Goal: Contribute content

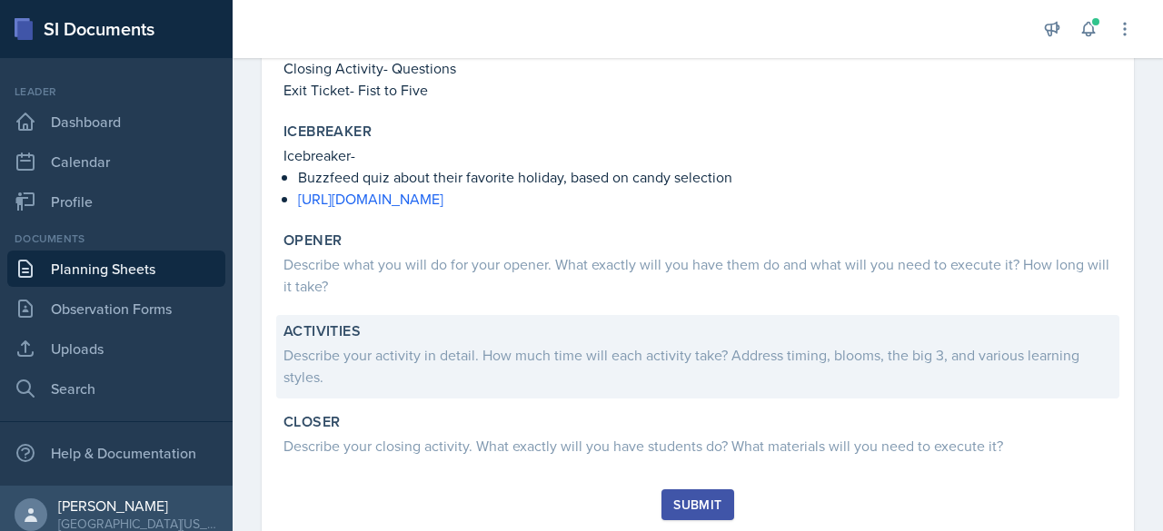
scroll to position [423, 0]
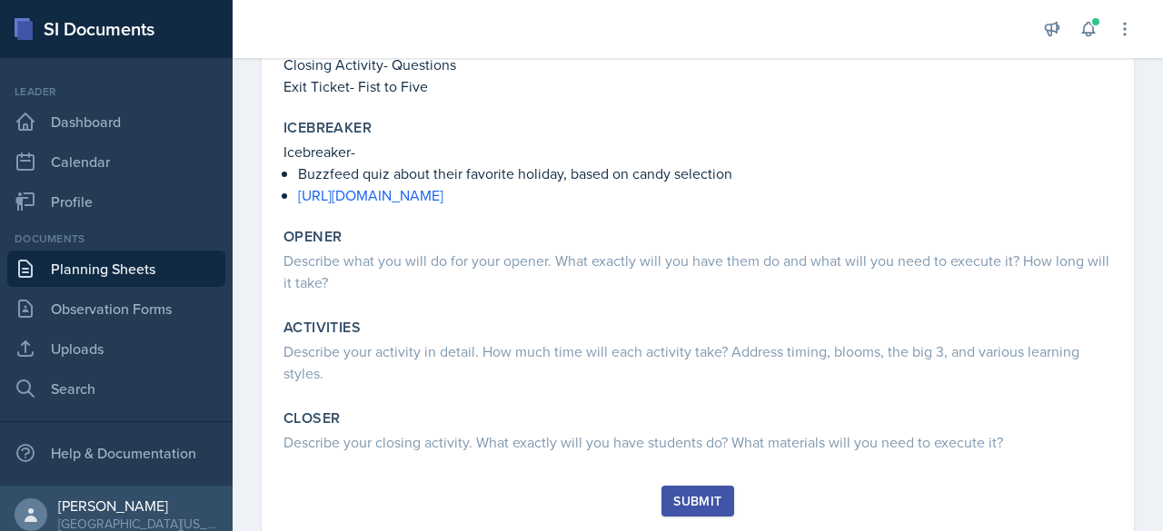
click at [443, 305] on div "Topic/Content Covered Unit 1 (Science of Biology, Cell Structure, Life's Chemic…" at bounding box center [697, 146] width 828 height 679
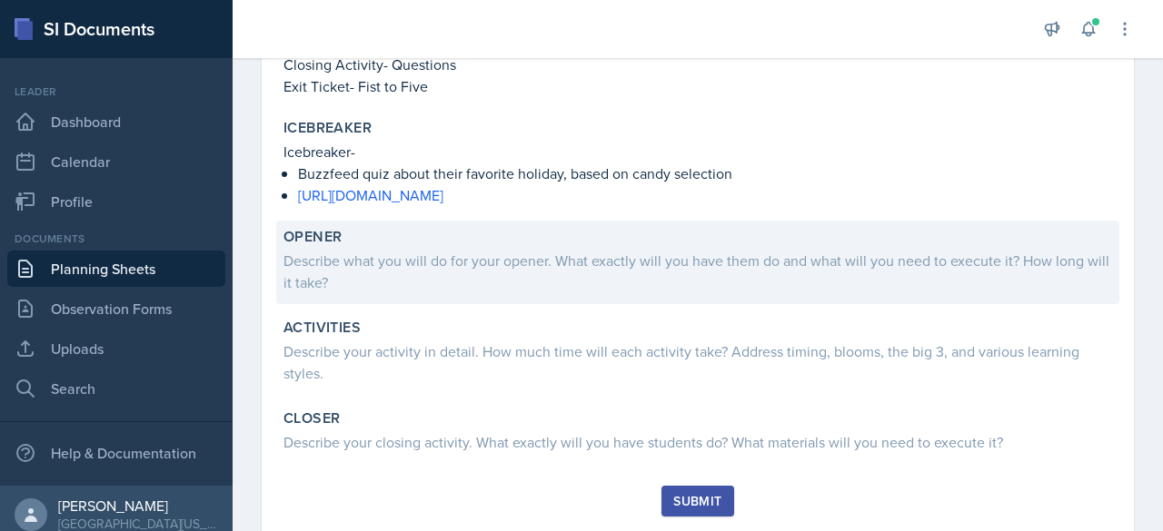
click at [456, 267] on div "Describe what you will do for your opener. What exactly will you have them do a…" at bounding box center [697, 272] width 828 height 44
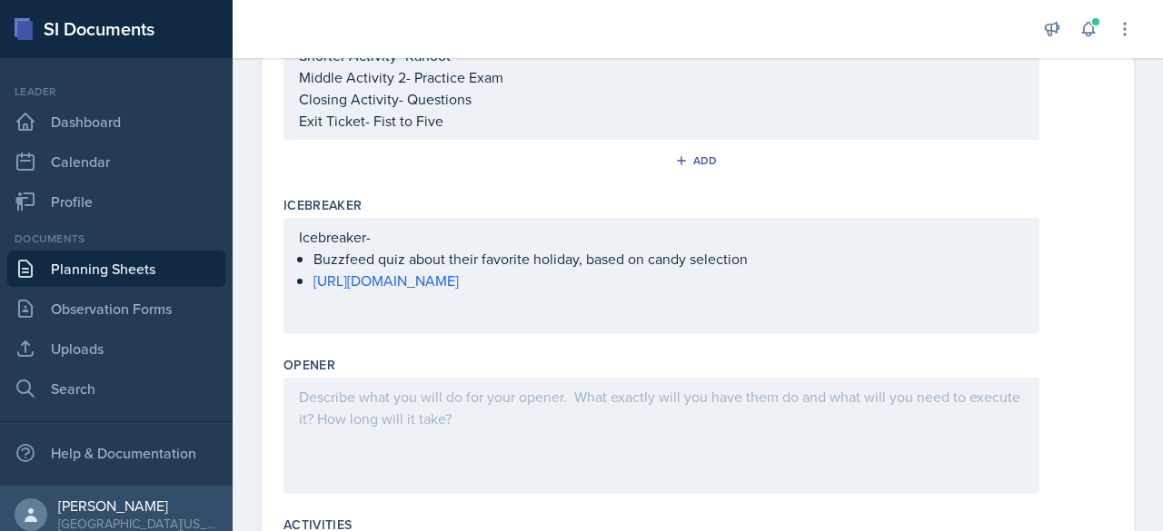
scroll to position [520, 0]
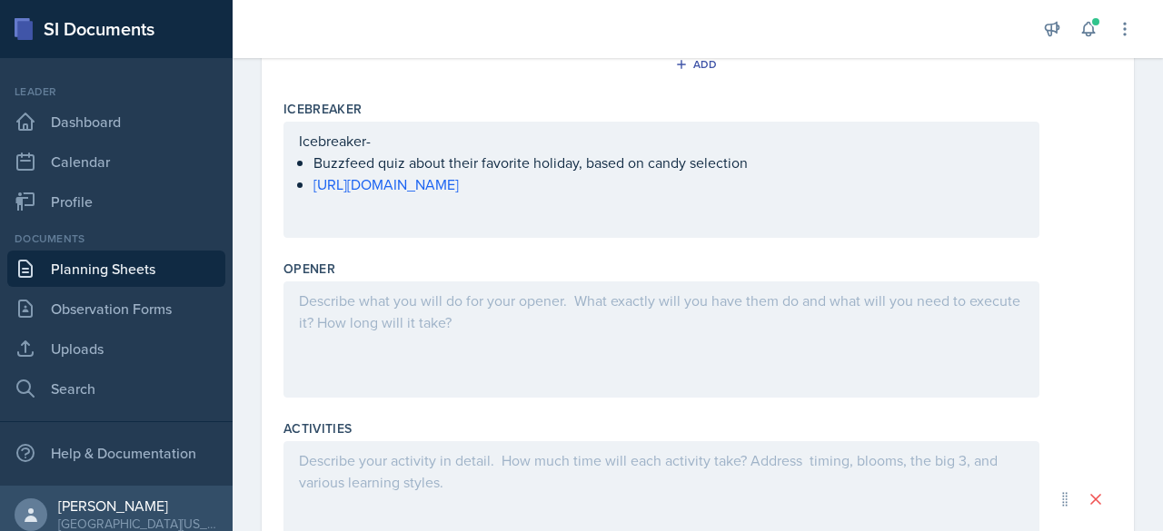
click at [456, 267] on div "Opener" at bounding box center [697, 269] width 828 height 18
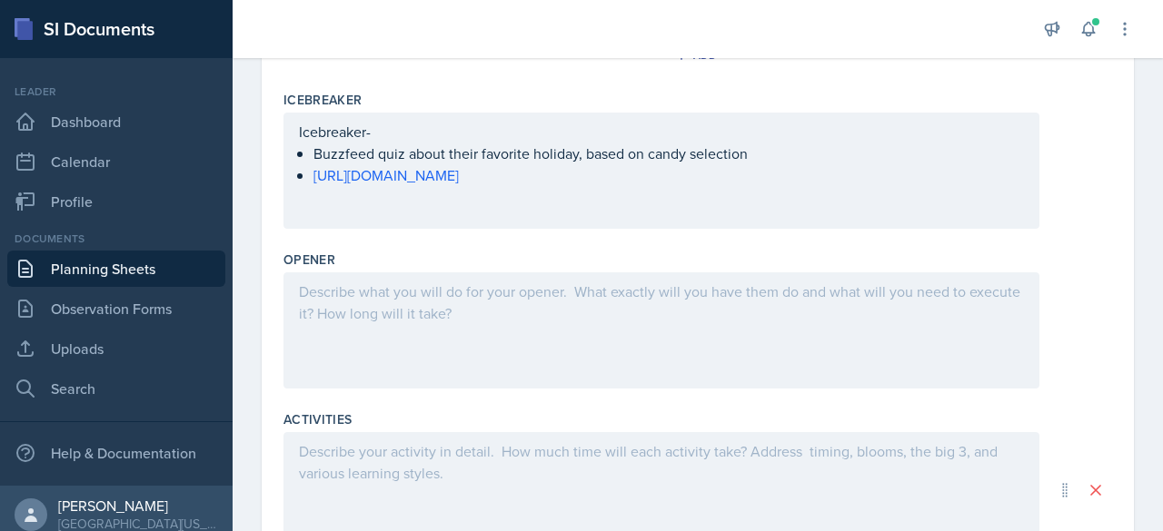
click at [383, 312] on div at bounding box center [661, 331] width 756 height 116
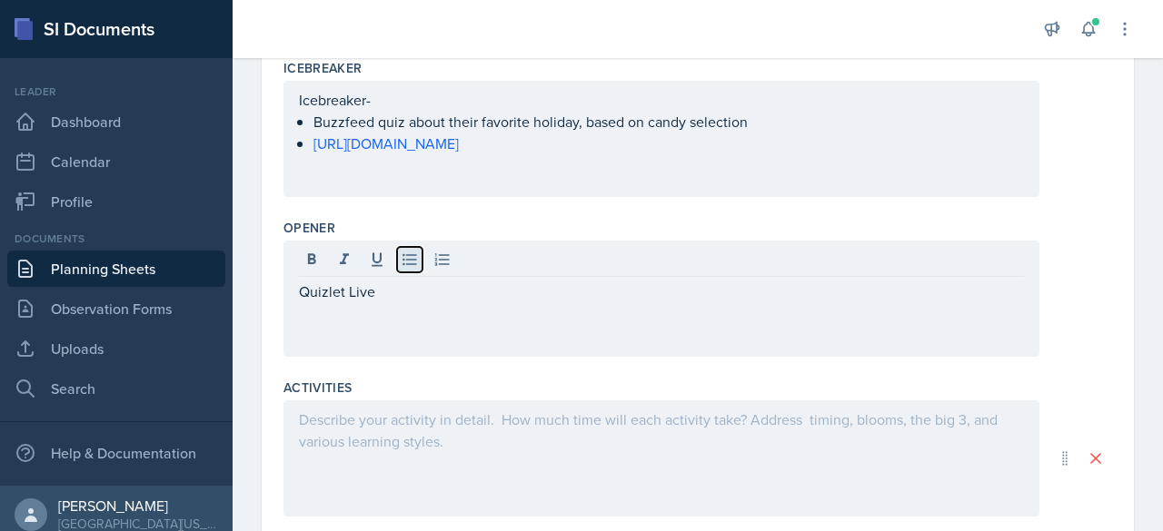
click at [407, 261] on icon at bounding box center [409, 260] width 14 height 12
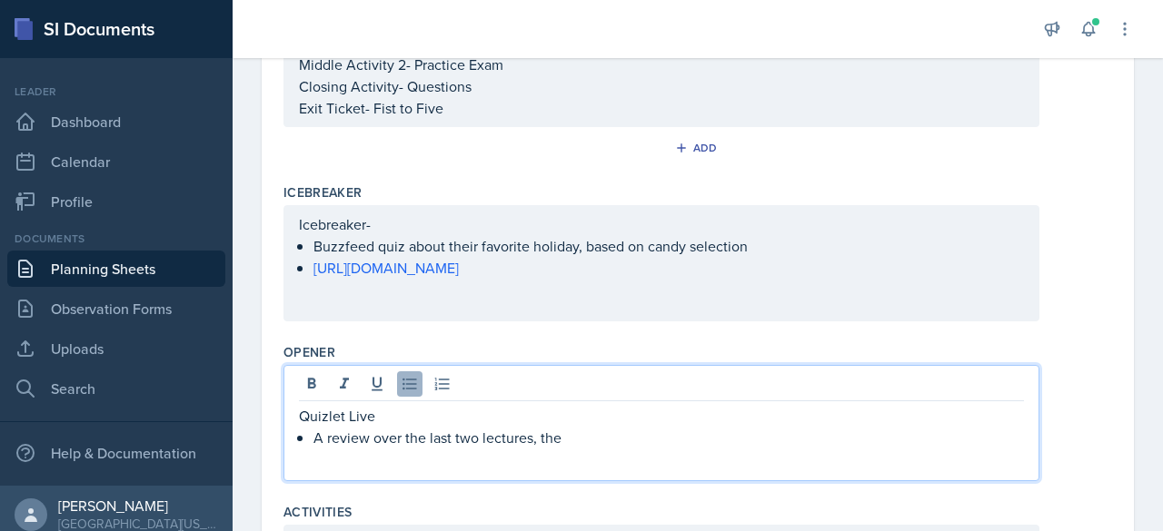
scroll to position [475, 0]
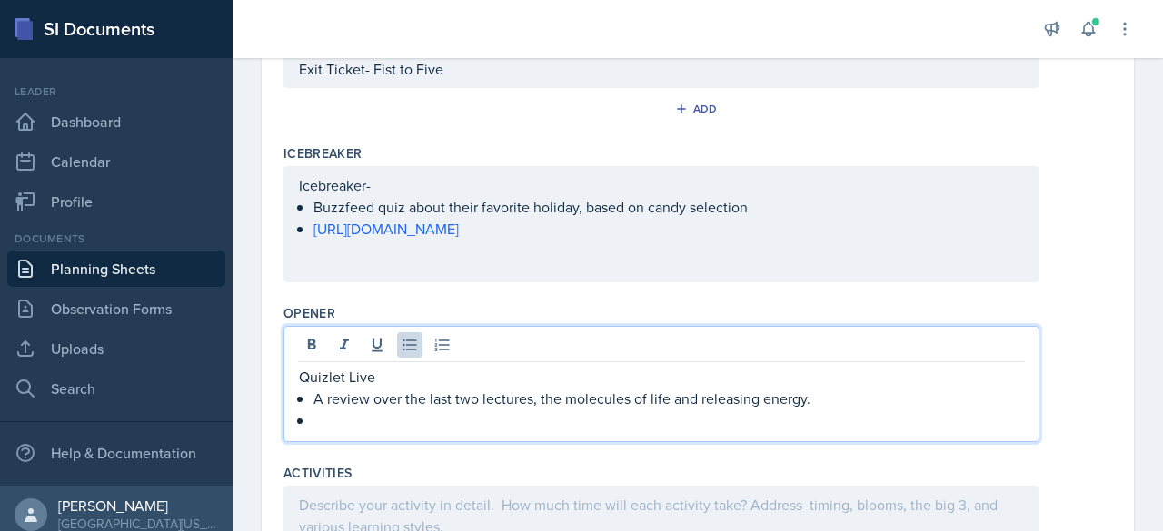
click at [481, 309] on div "Opener" at bounding box center [697, 313] width 828 height 18
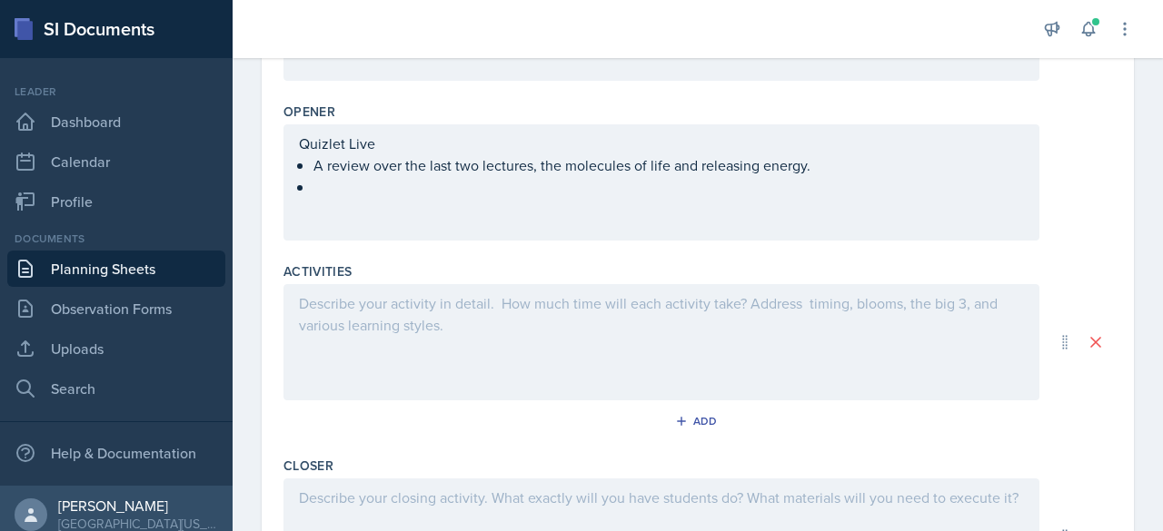
scroll to position [678, 0]
click at [437, 313] on div at bounding box center [661, 341] width 756 height 116
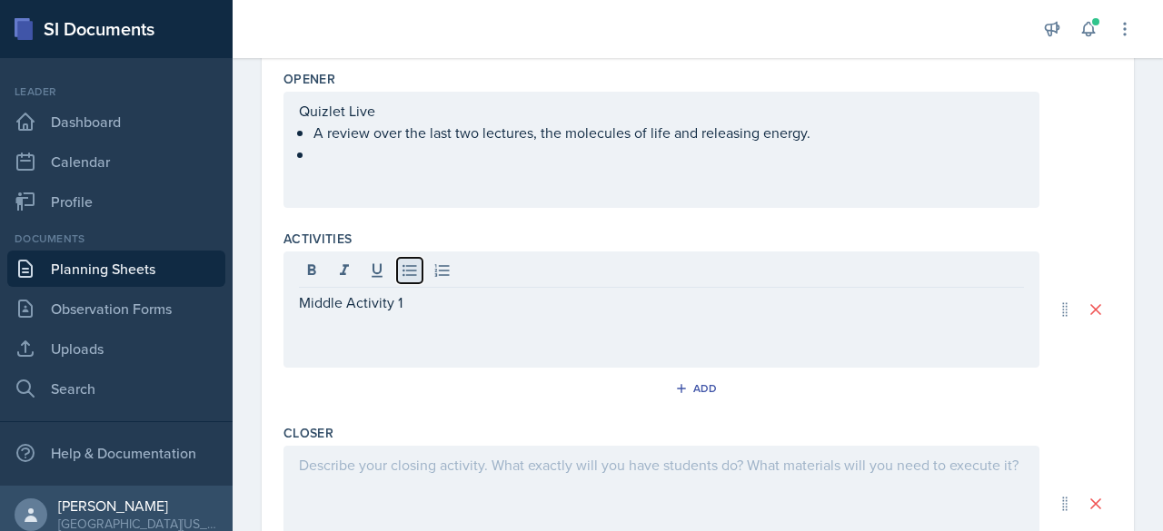
click at [403, 269] on icon at bounding box center [410, 271] width 18 height 18
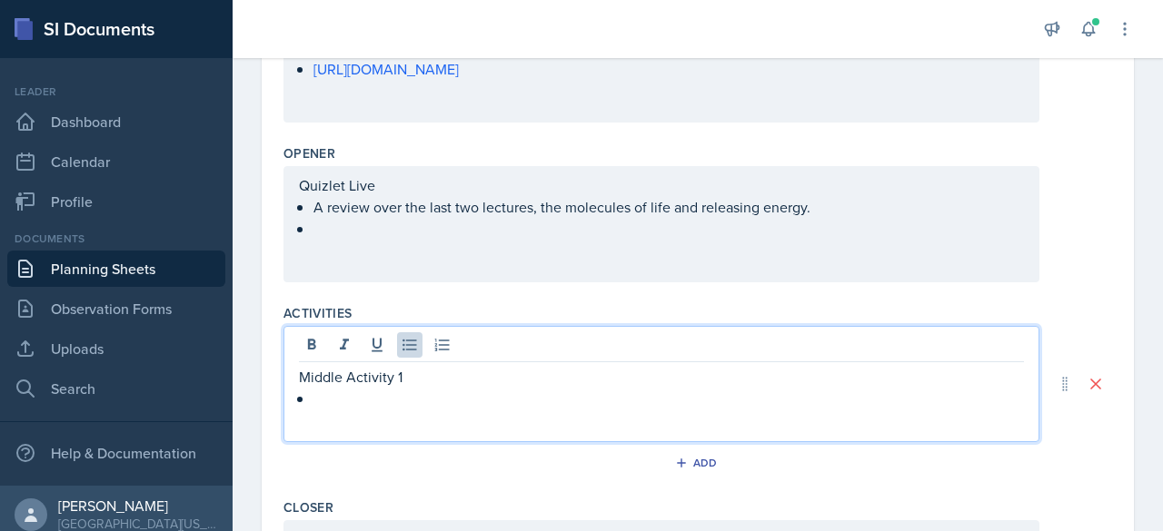
scroll to position [652, 0]
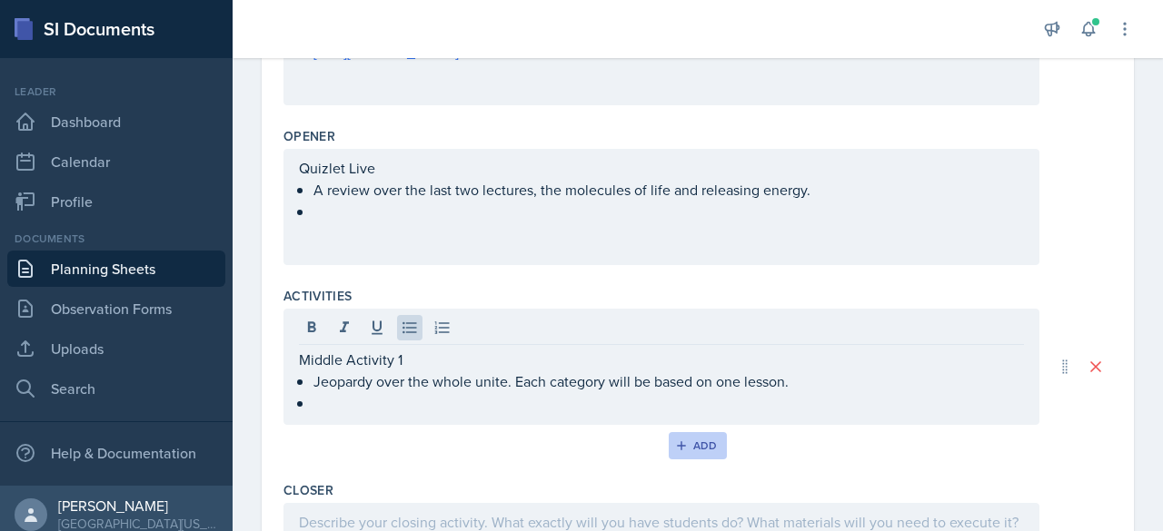
click at [579, 439] on div "Add" at bounding box center [698, 446] width 39 height 15
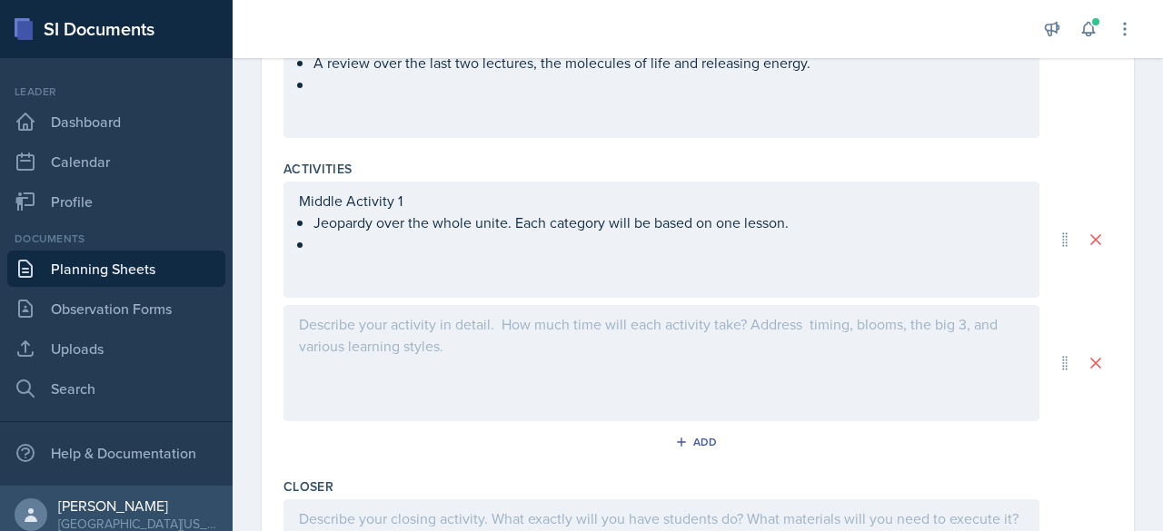
click at [379, 350] on div at bounding box center [661, 363] width 756 height 116
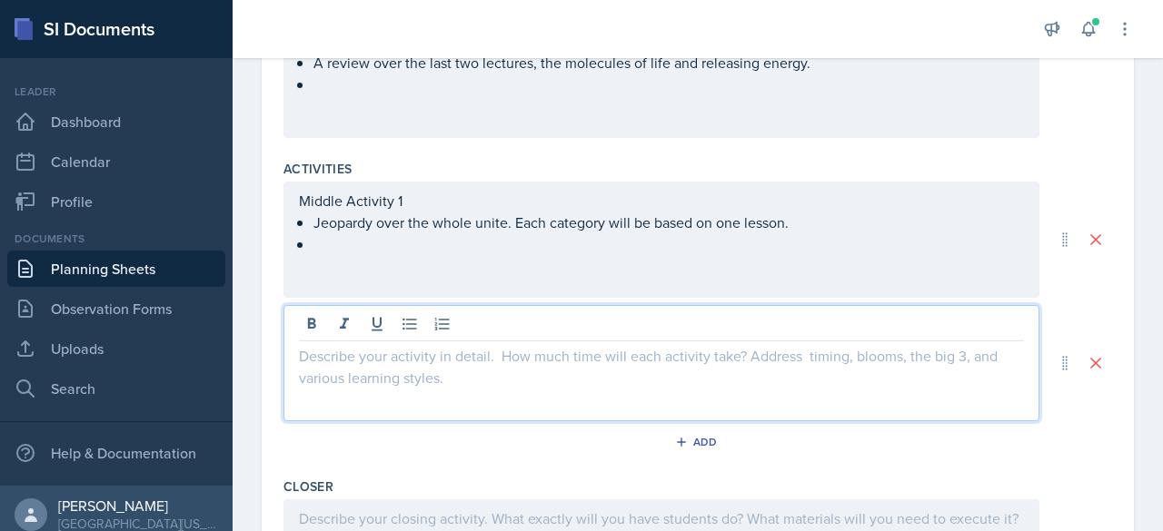
scroll to position [810, 0]
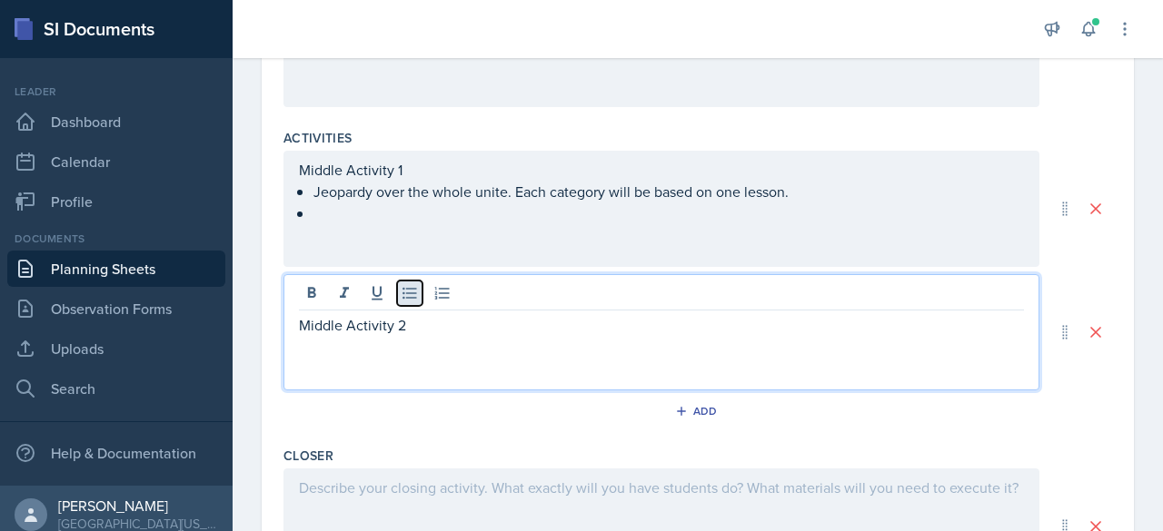
click at [408, 284] on icon at bounding box center [410, 293] width 18 height 18
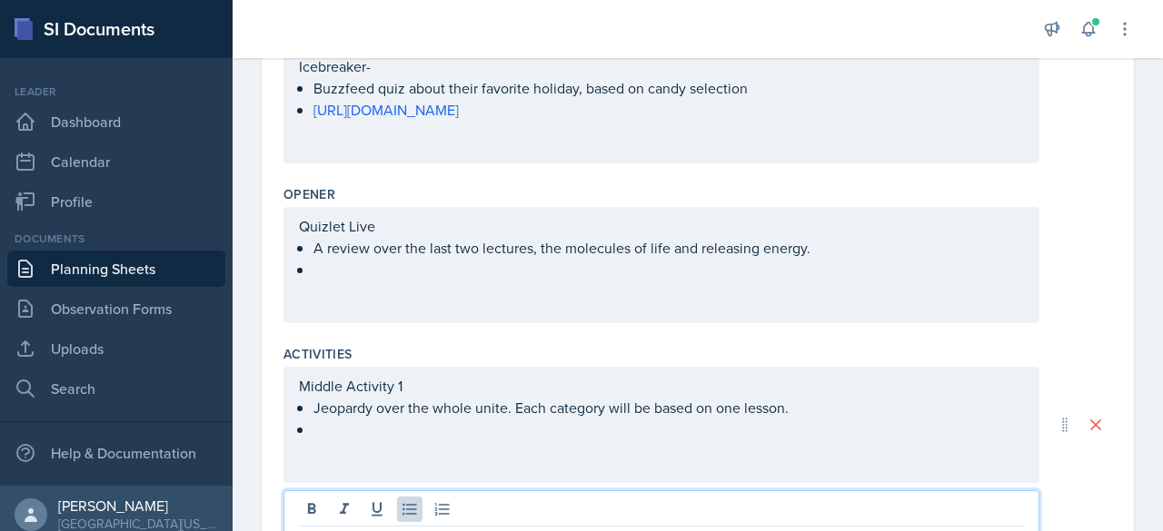
scroll to position [578, 0]
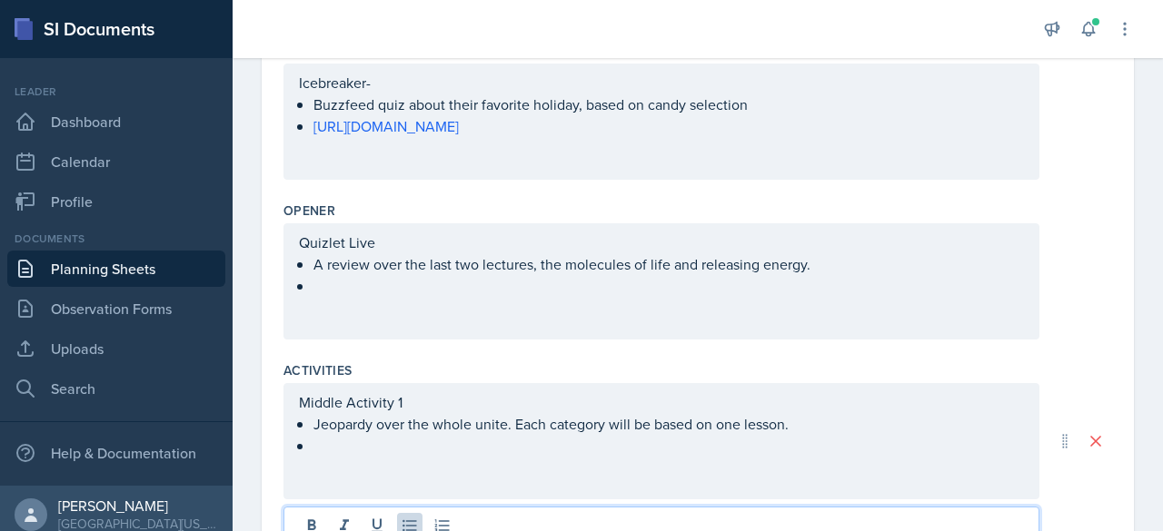
click at [570, 312] on div "Quizlet Live A review over the last two lectures, the molecules of life and rel…" at bounding box center [661, 281] width 756 height 116
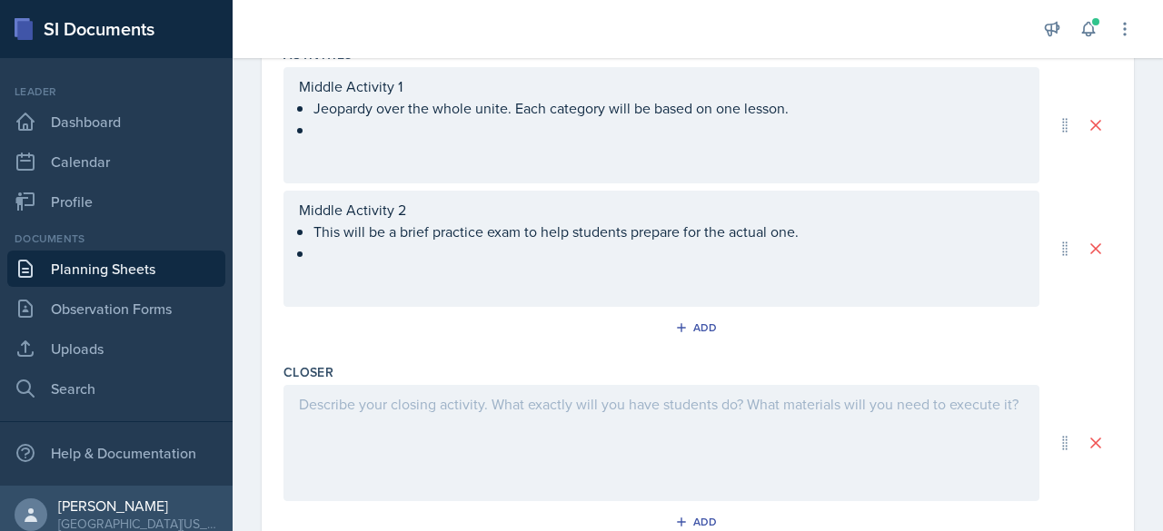
scroll to position [967, 0]
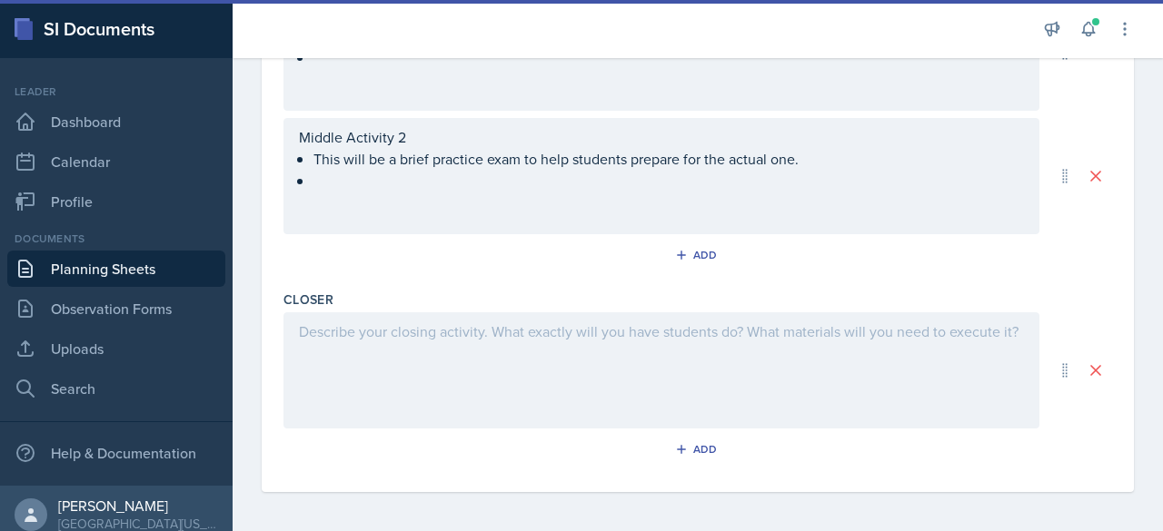
click at [521, 399] on div at bounding box center [661, 370] width 756 height 116
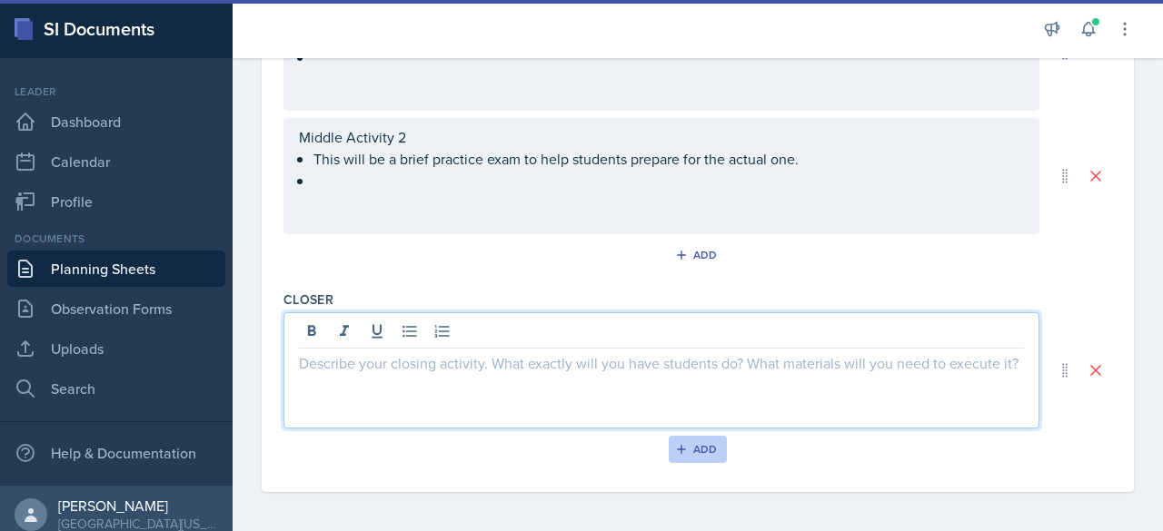
click at [579, 451] on div "Add" at bounding box center [698, 449] width 39 height 15
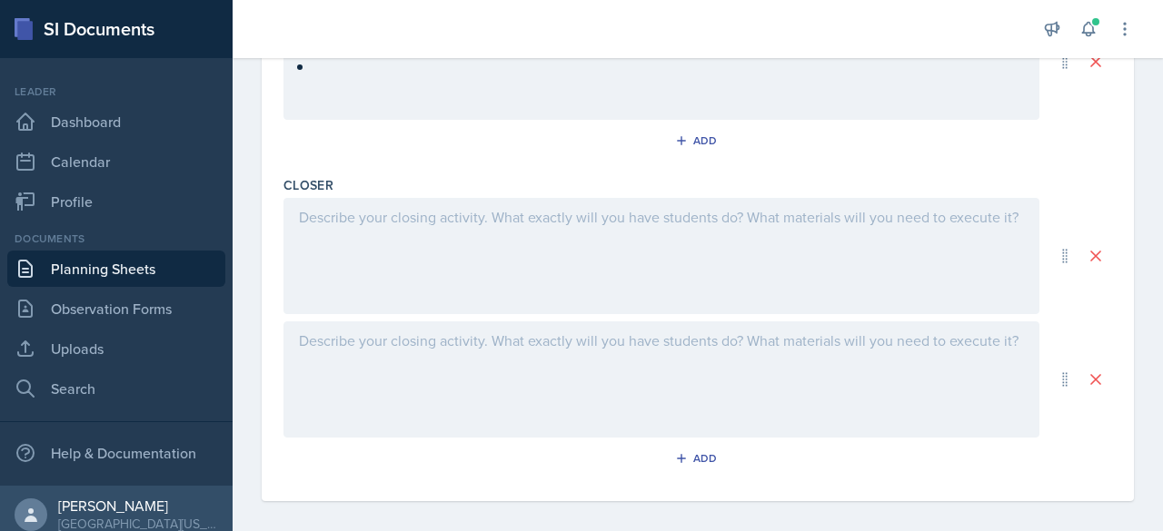
scroll to position [1090, 0]
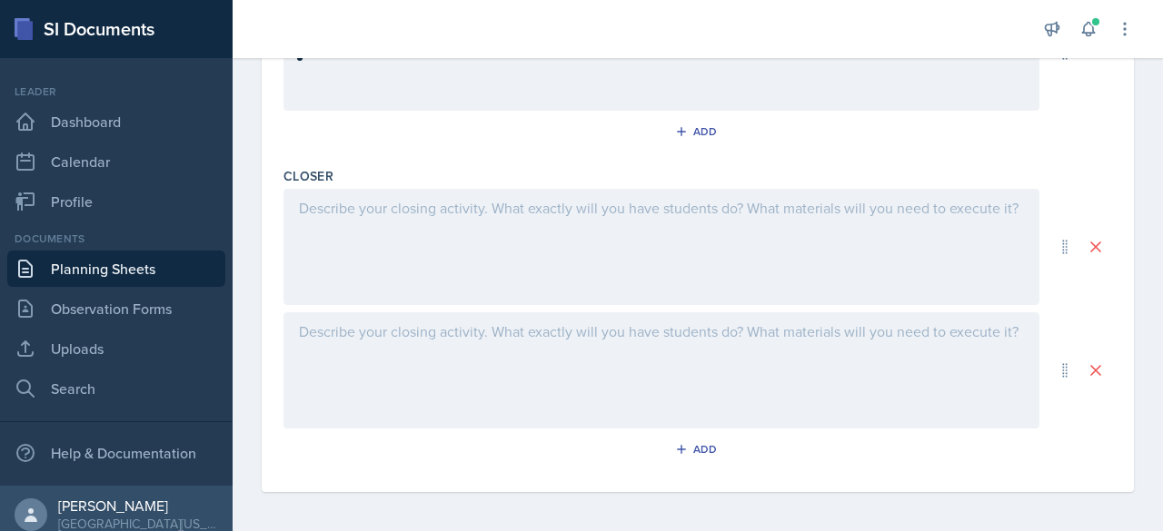
click at [438, 283] on div at bounding box center [661, 247] width 756 height 116
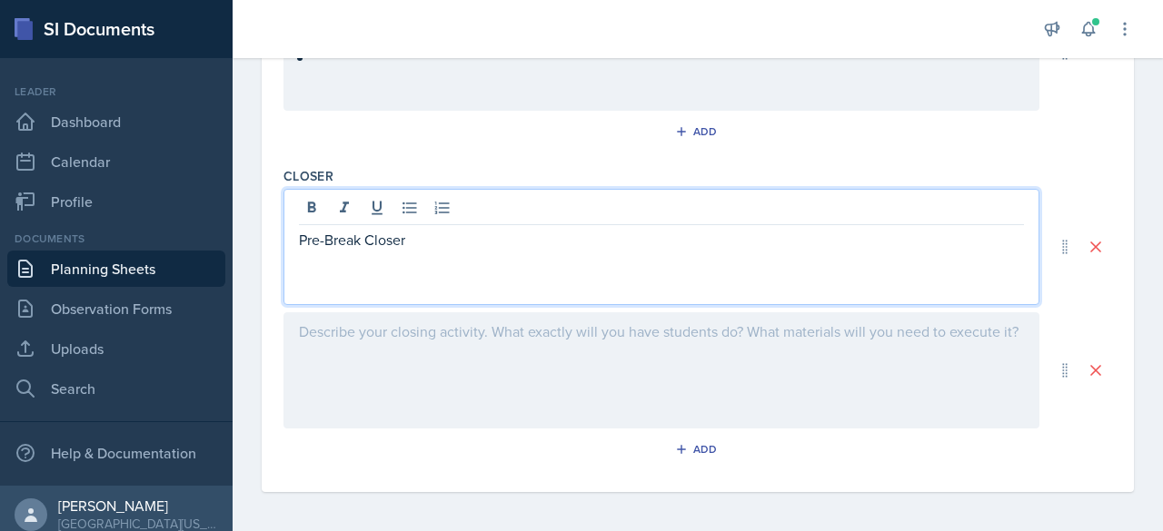
click at [413, 217] on div at bounding box center [661, 210] width 725 height 30
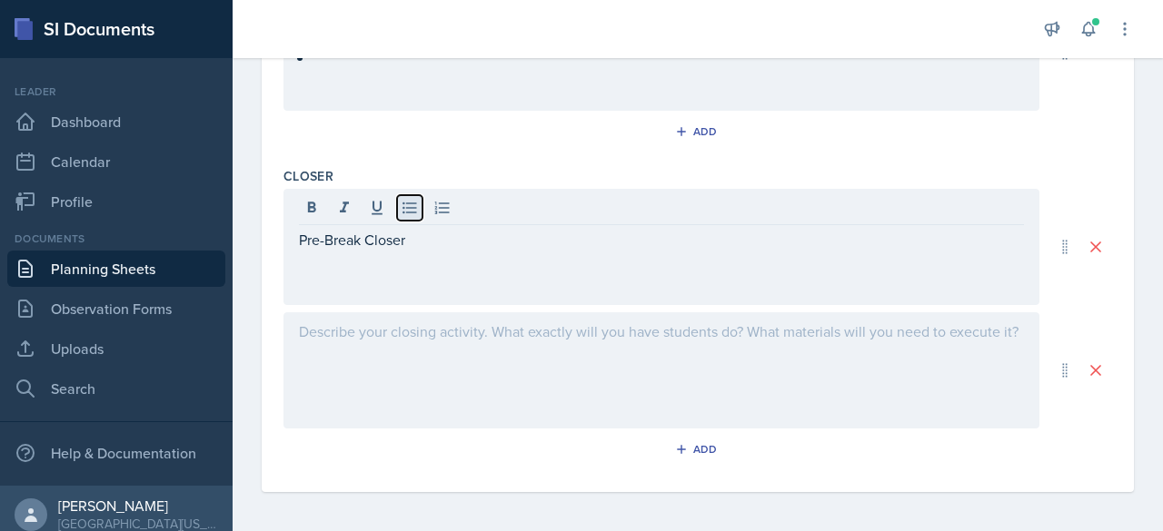
click at [407, 208] on icon at bounding box center [409, 209] width 14 height 12
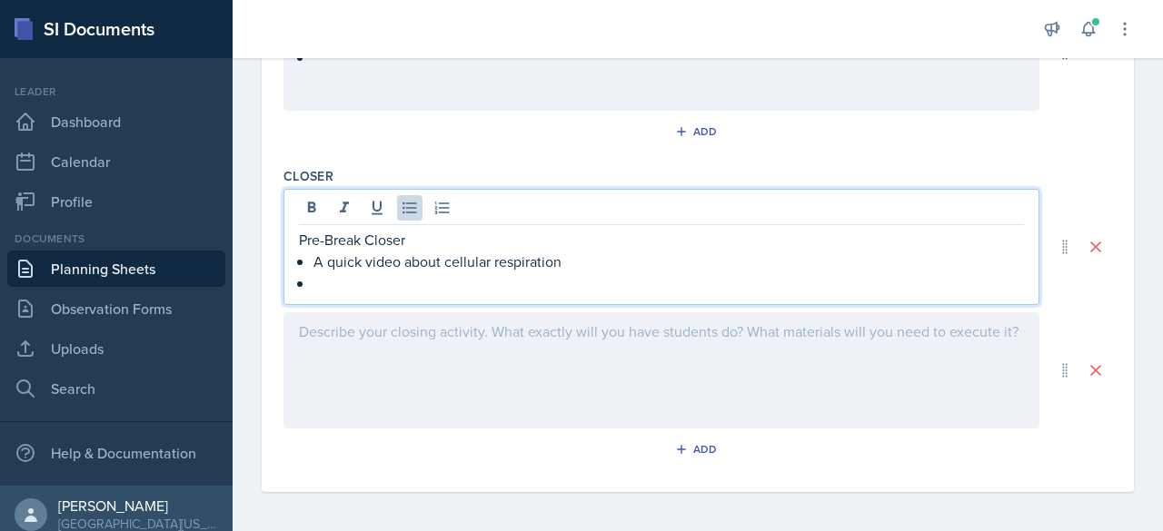
click at [455, 379] on div at bounding box center [661, 370] width 756 height 116
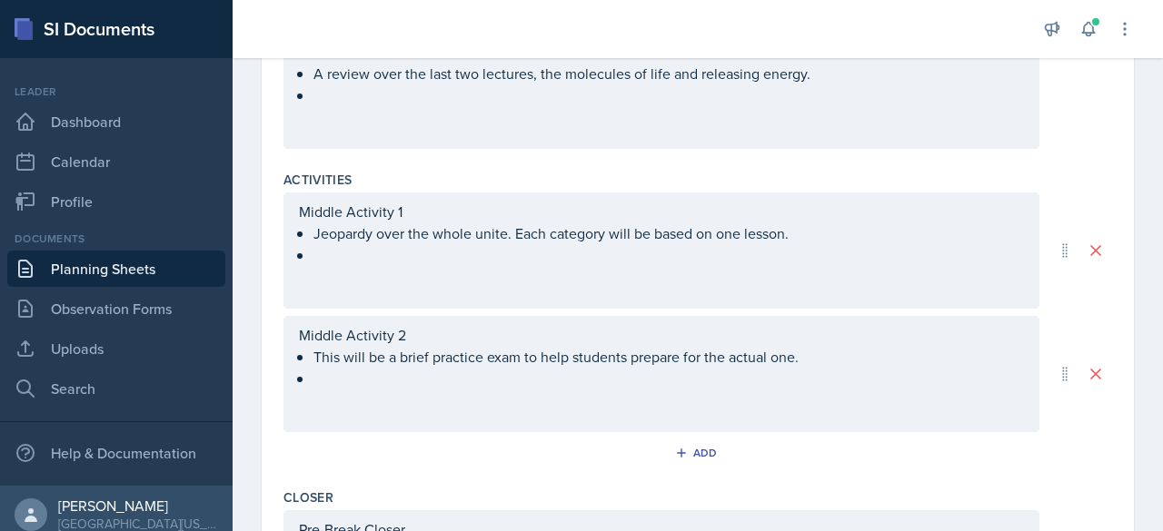
scroll to position [768, 0]
click at [579, 449] on div "Add" at bounding box center [698, 453] width 39 height 15
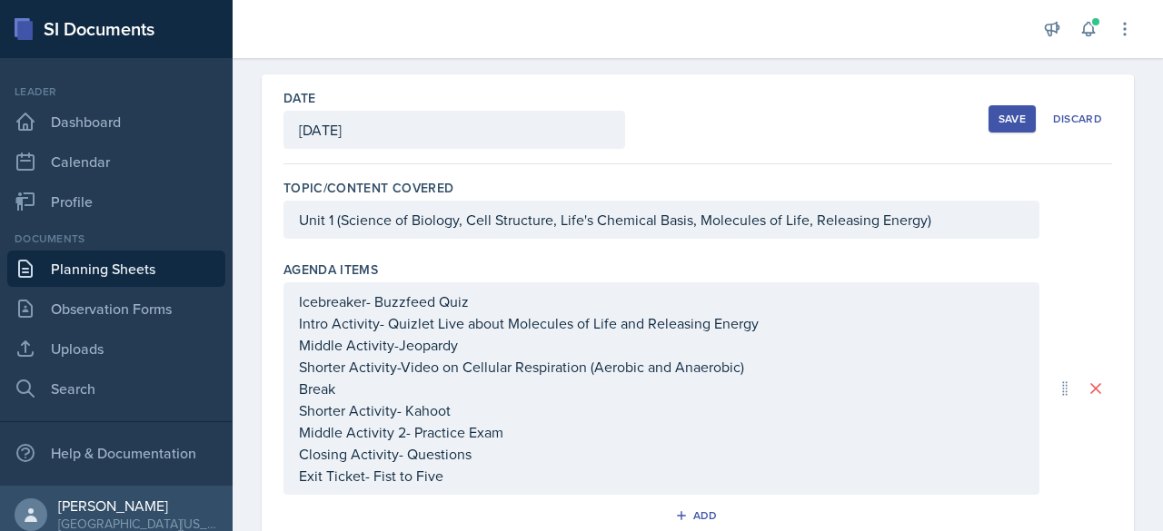
scroll to position [0, 0]
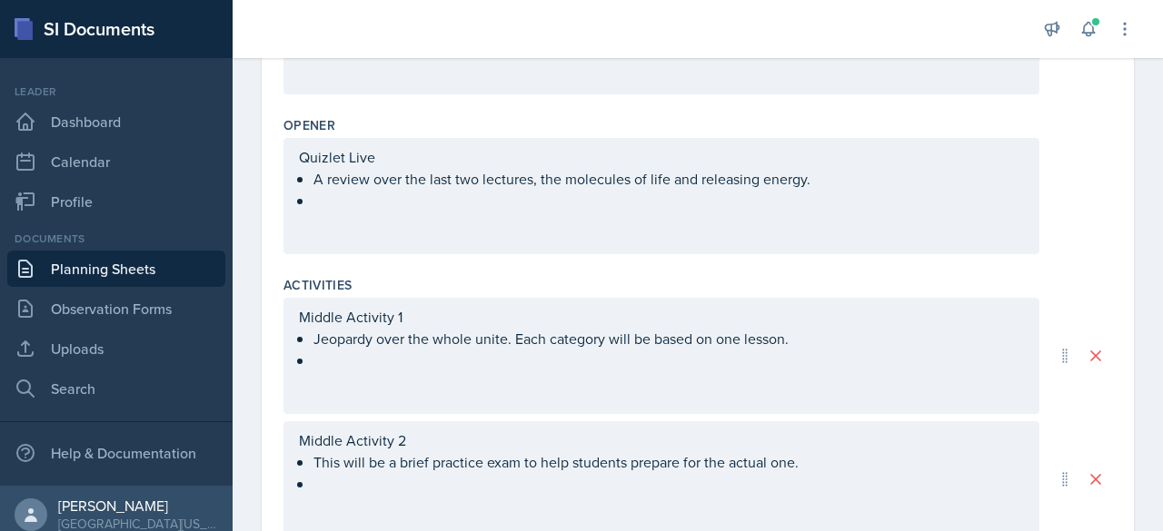
click at [578, 215] on div "Quizlet Live A review over the last two lectures, the molecules of life and rel…" at bounding box center [661, 196] width 756 height 116
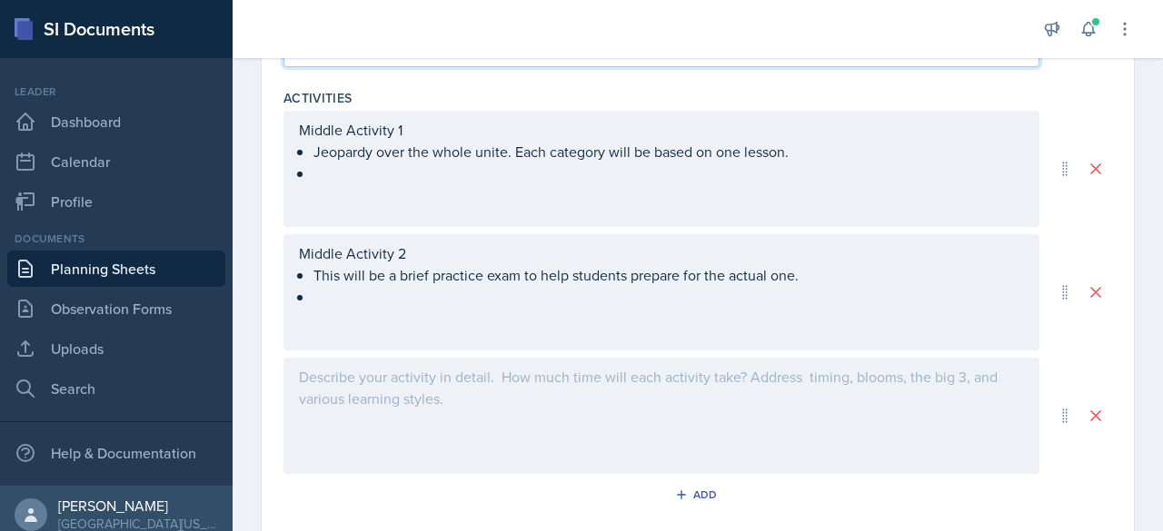
scroll to position [852, 0]
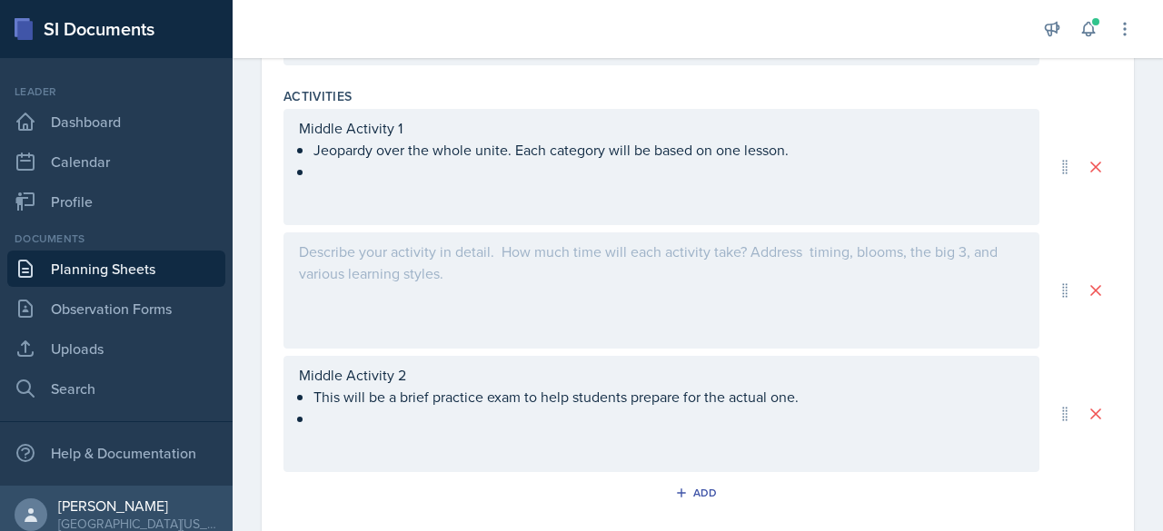
click at [392, 260] on div at bounding box center [661, 291] width 756 height 116
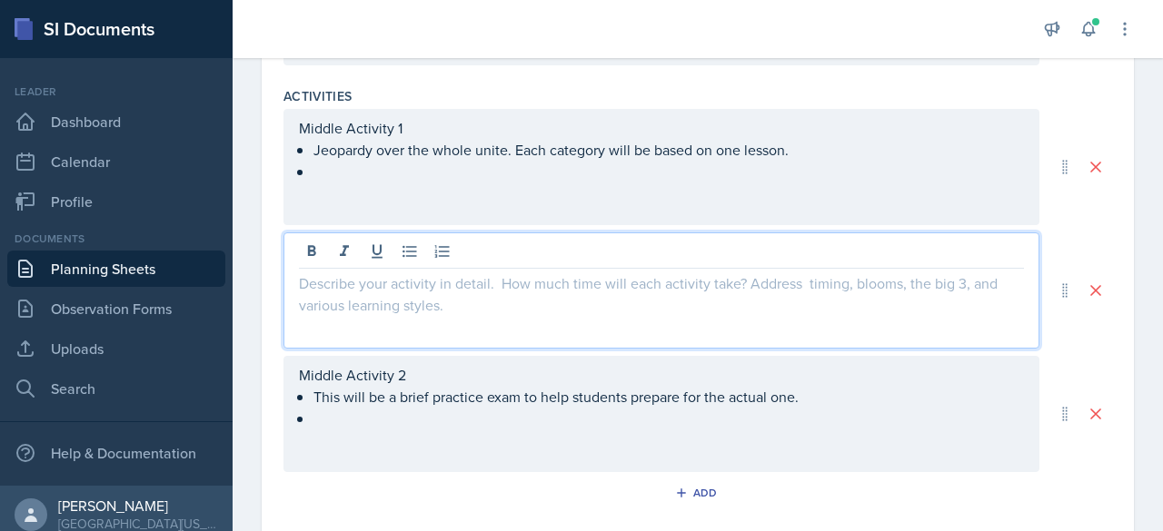
scroll to position [883, 0]
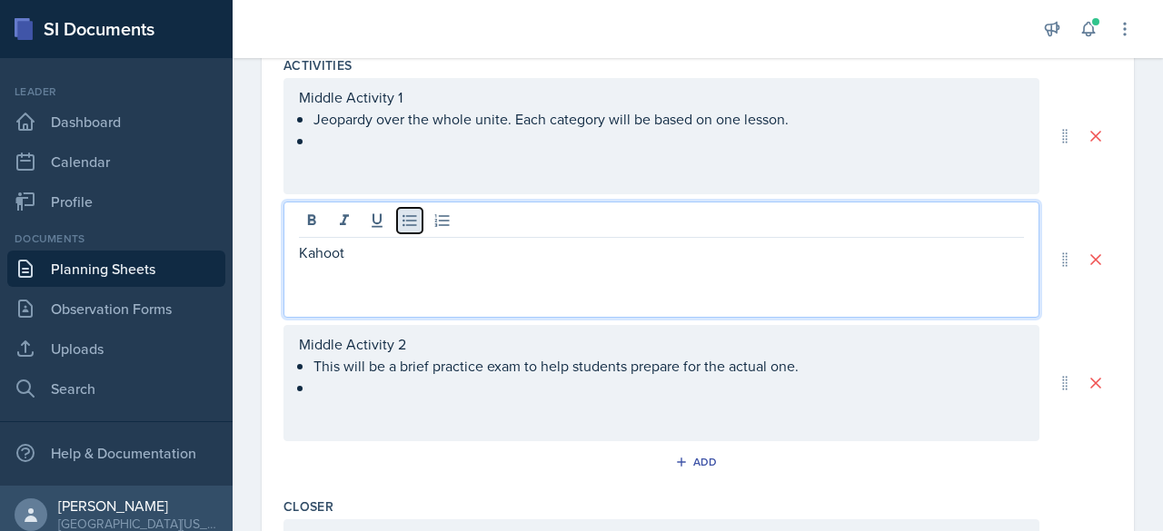
click at [406, 216] on icon at bounding box center [409, 221] width 14 height 12
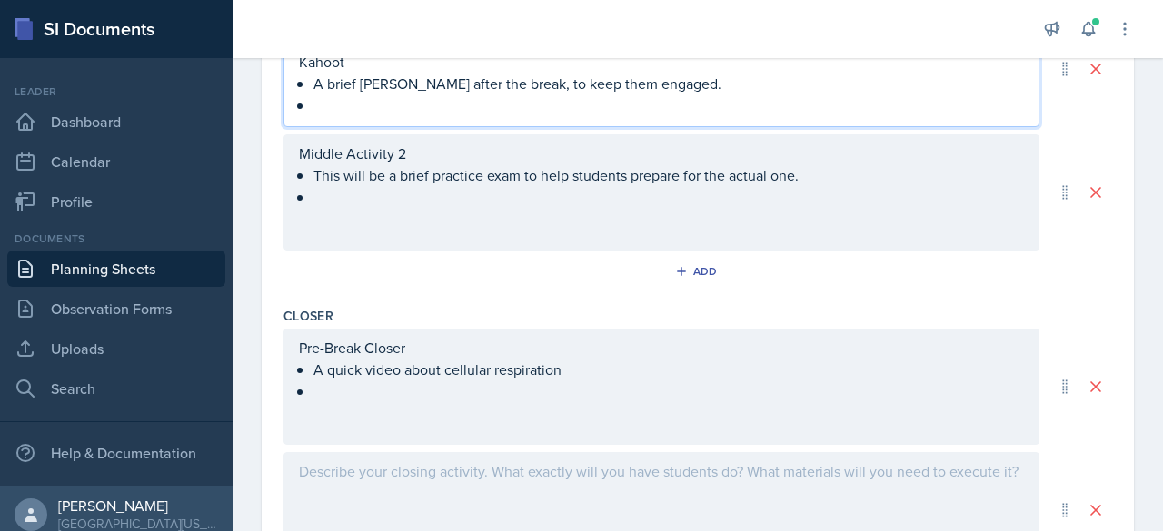
scroll to position [1214, 0]
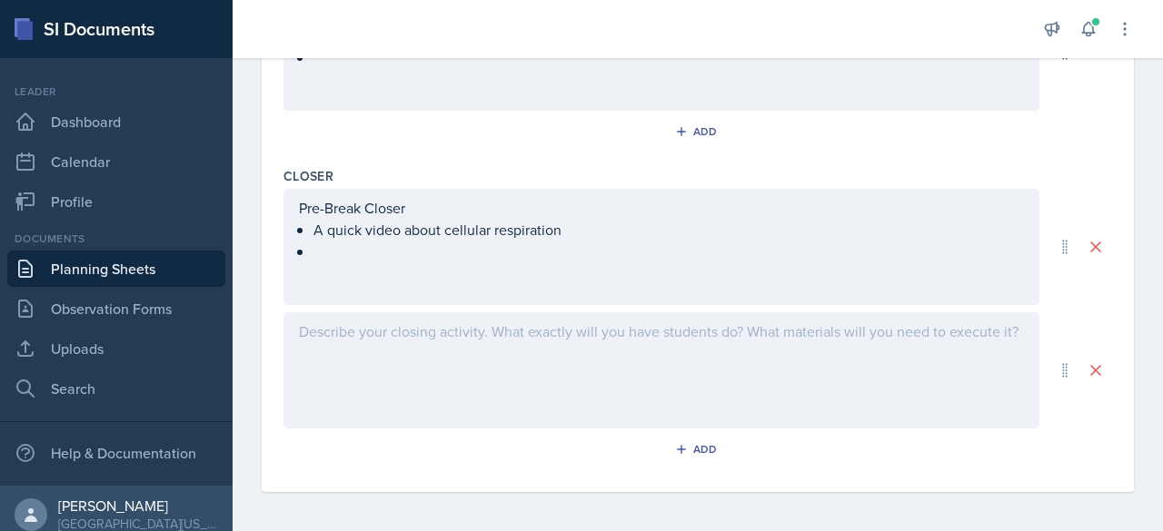
click at [390, 326] on div at bounding box center [661, 370] width 756 height 116
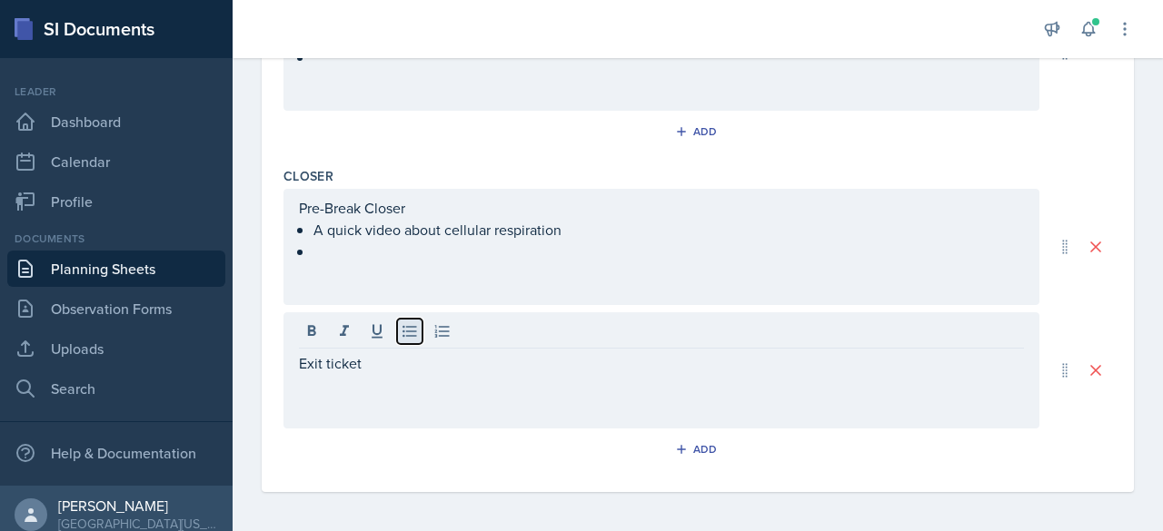
click at [412, 328] on icon at bounding box center [409, 332] width 14 height 12
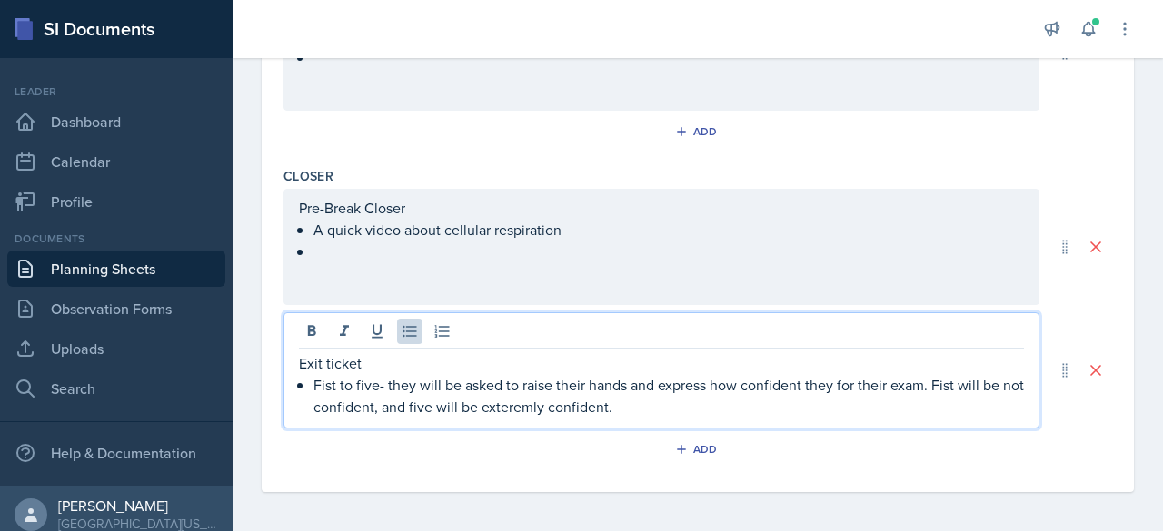
click at [542, 402] on p "Fist to five- they will be asked to raise their hands and express how confident…" at bounding box center [668, 396] width 710 height 44
click at [579, 409] on p "Fist to five- they will be asked to raise their hands and express how confident…" at bounding box center [668, 396] width 710 height 44
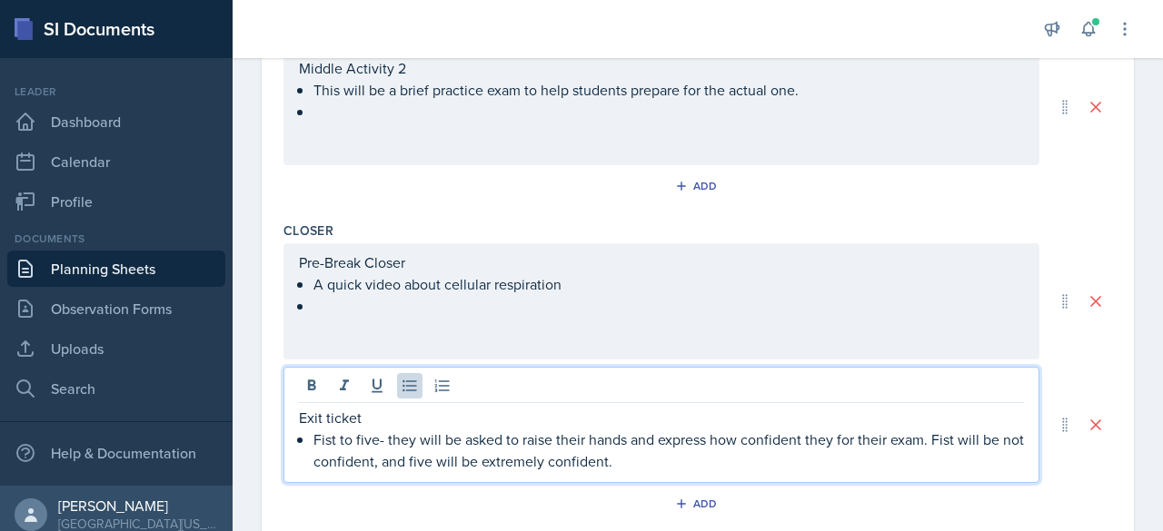
scroll to position [1157, 0]
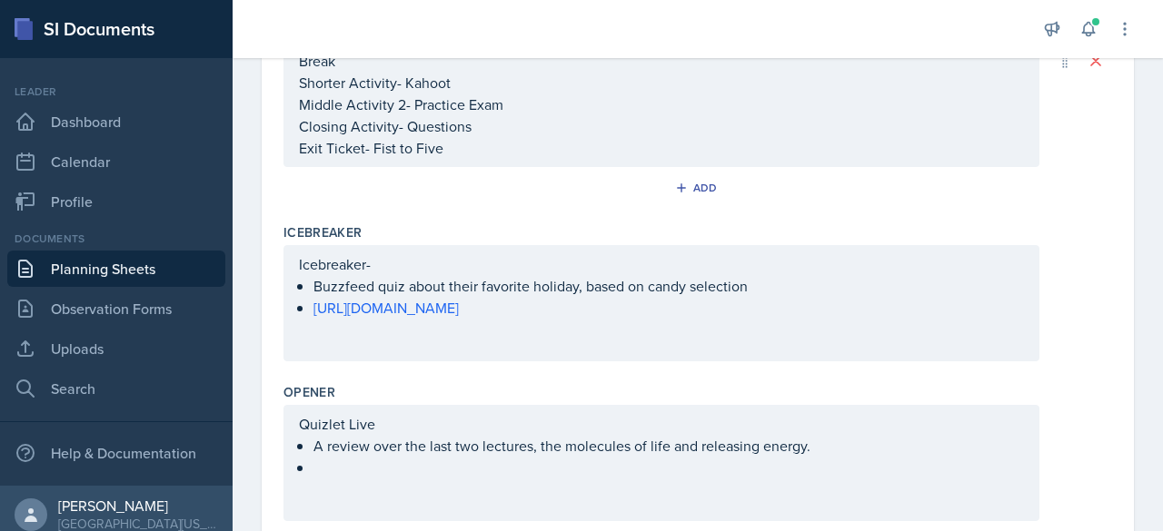
scroll to position [445, 0]
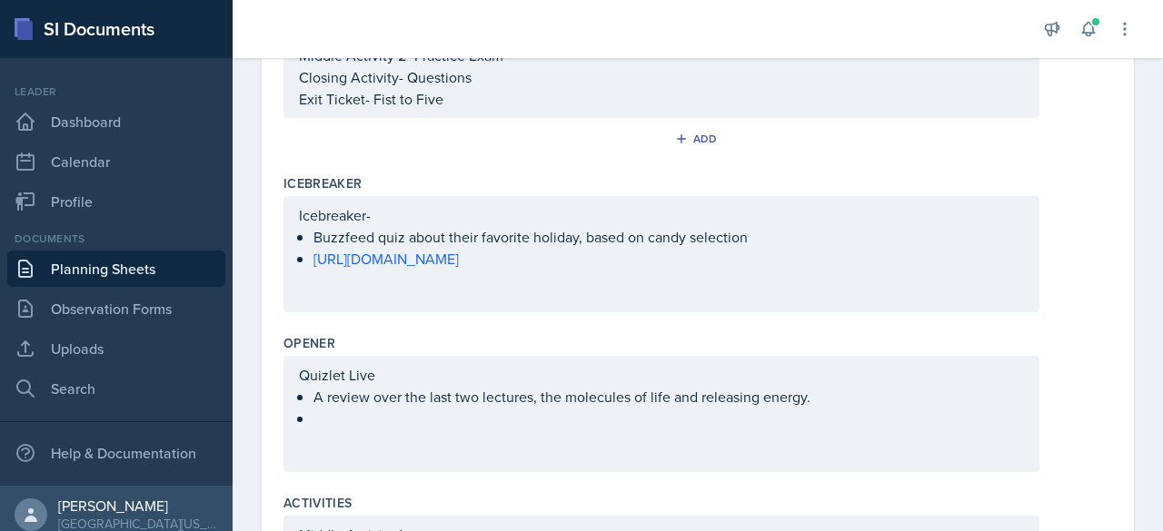
click at [296, 375] on div "Quizlet Live A review over the last two lectures, the molecules of life and rel…" at bounding box center [661, 414] width 756 height 116
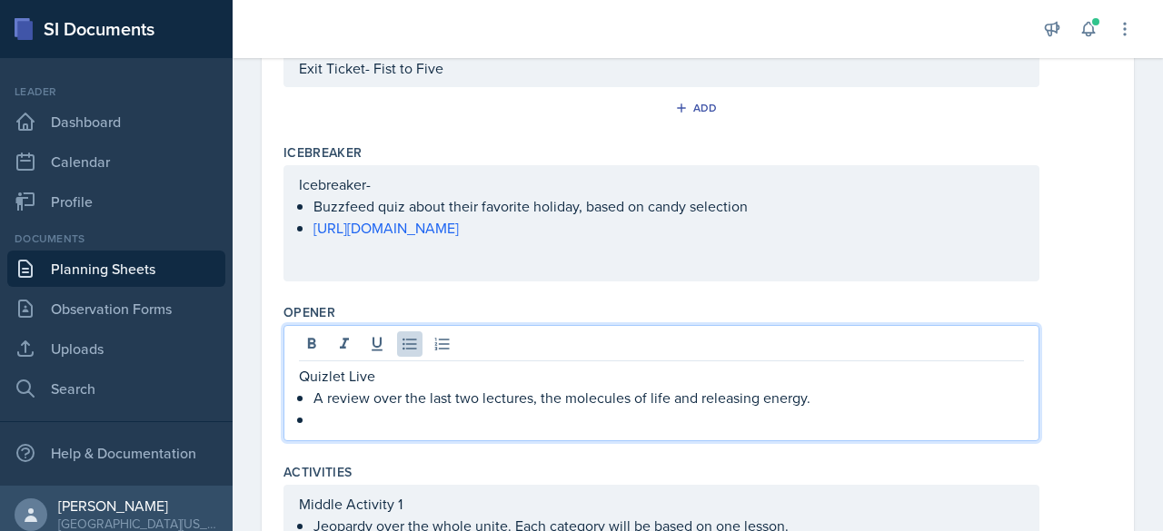
click at [296, 373] on div "Quizlet Live A review over the last two lectures, the molecules of life and rel…" at bounding box center [661, 383] width 756 height 116
click at [317, 372] on p "Quizlet Live" at bounding box center [661, 376] width 725 height 22
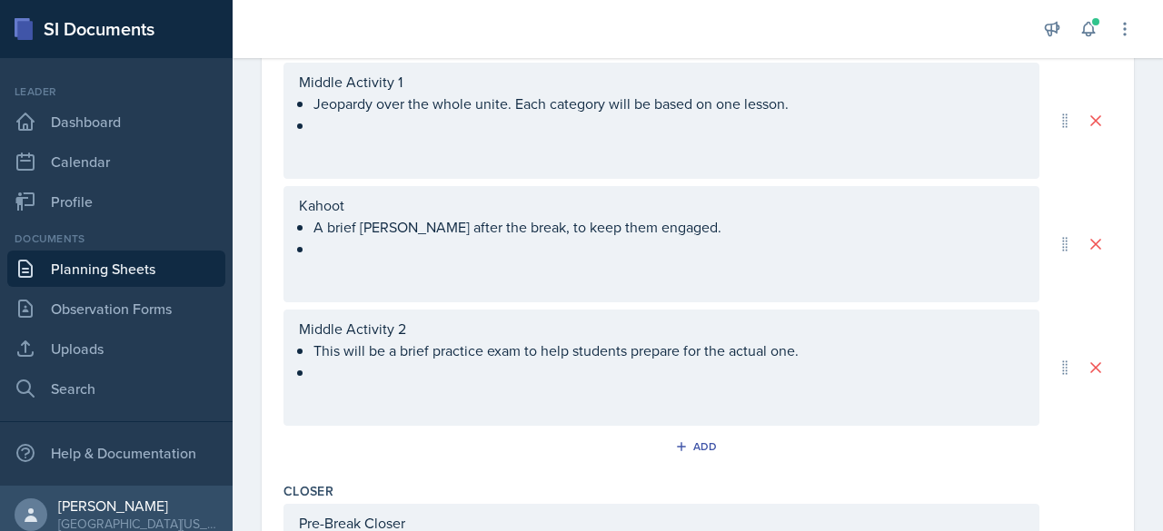
scroll to position [899, 0]
click at [293, 198] on div "Kahoot A brief [PERSON_NAME] after the break, to keep them engaged." at bounding box center [661, 243] width 756 height 116
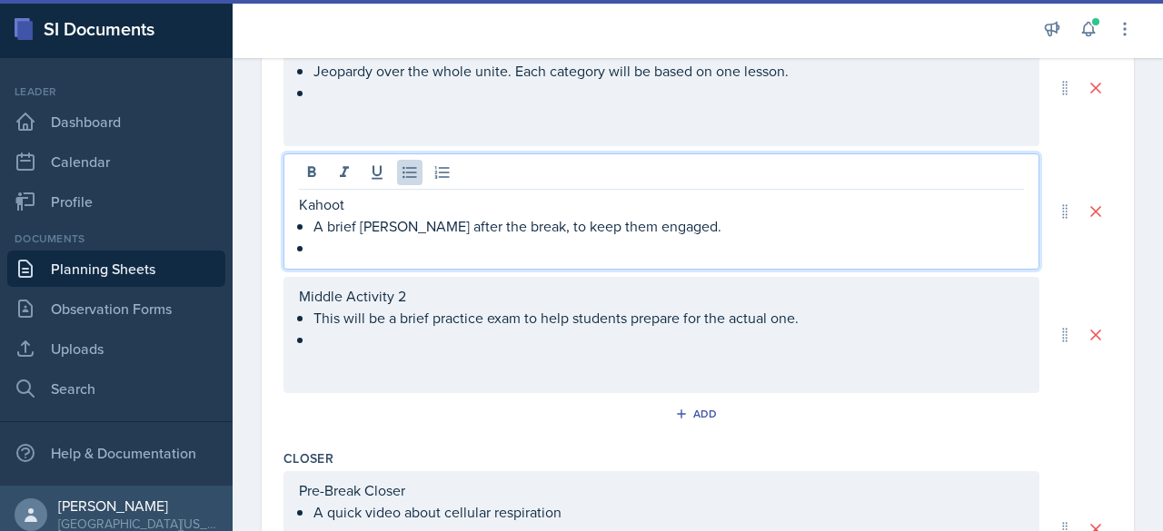
click at [293, 198] on div "Kahoot A brief [PERSON_NAME] after the break, to keep them engaged." at bounding box center [661, 212] width 756 height 116
click at [302, 198] on p "Kahoot" at bounding box center [661, 204] width 725 height 22
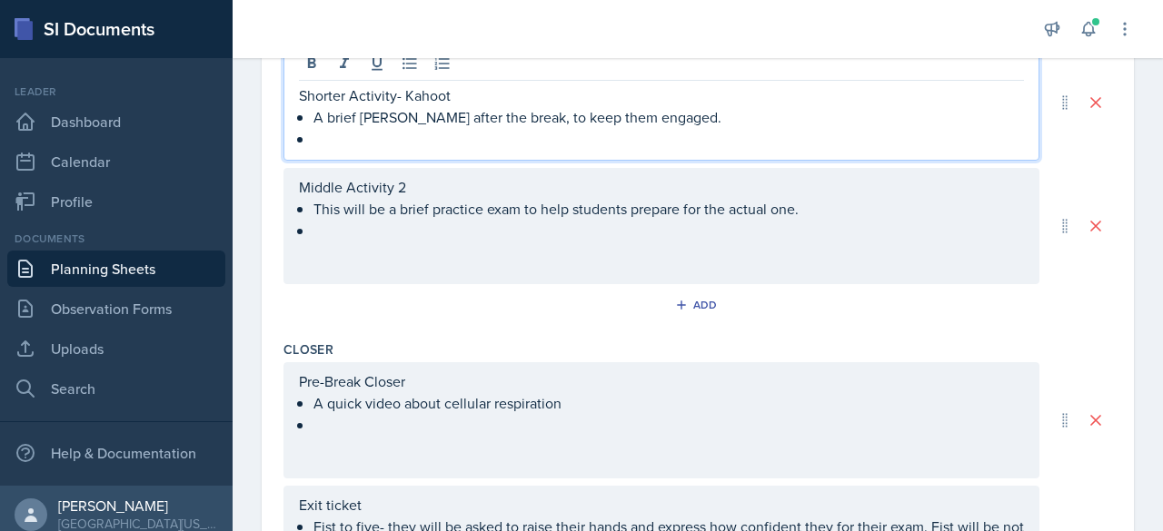
scroll to position [1047, 0]
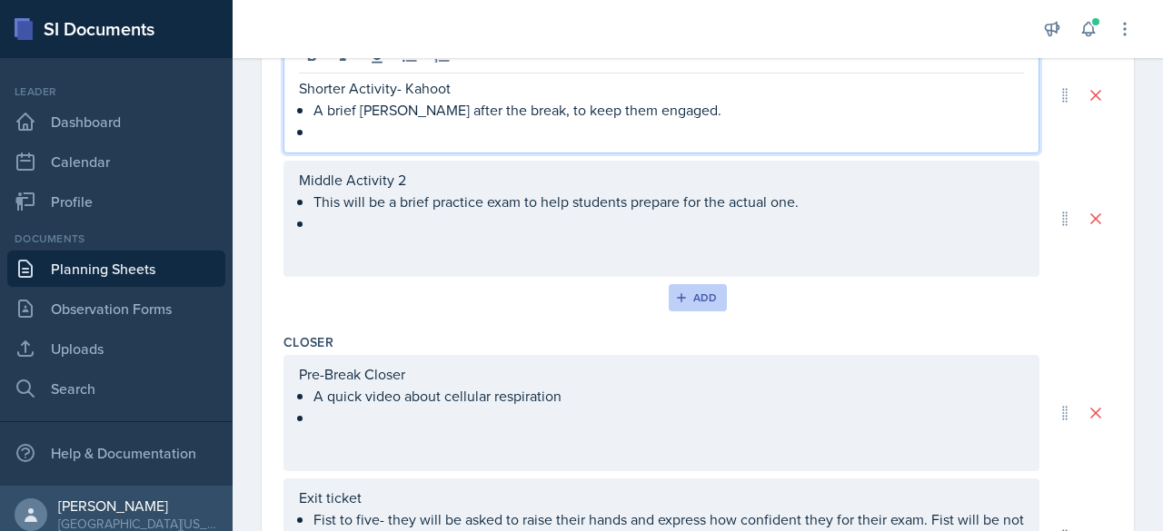
click at [579, 291] on div "Add" at bounding box center [698, 298] width 39 height 15
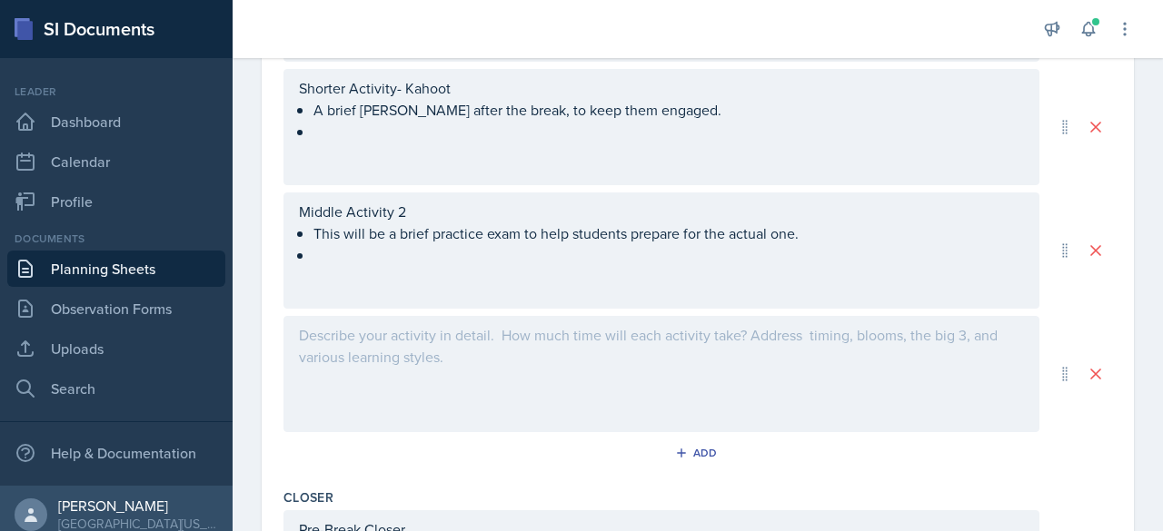
click at [395, 386] on div at bounding box center [661, 374] width 756 height 116
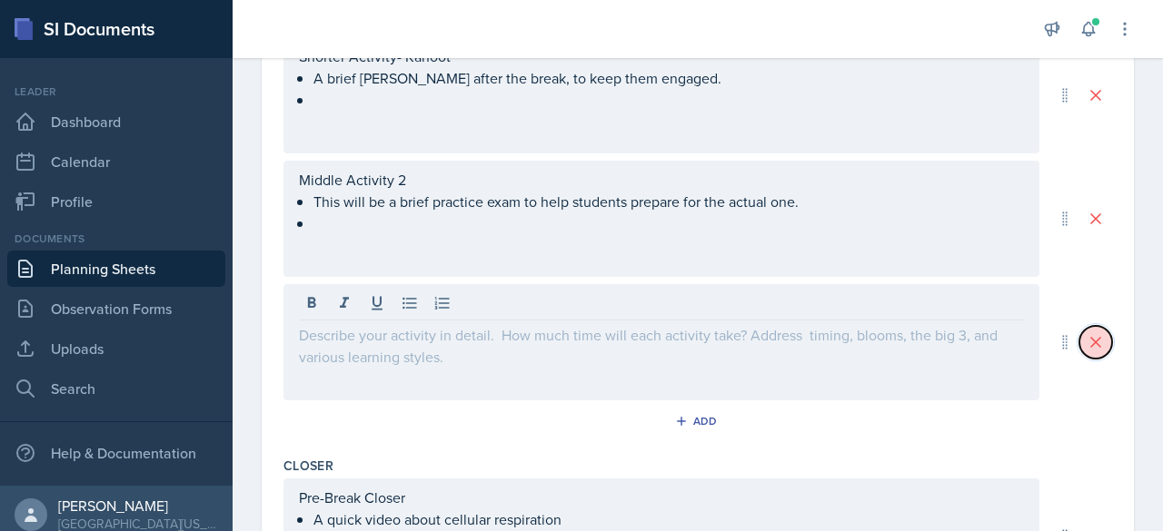
click at [579, 344] on icon at bounding box center [1095, 342] width 18 height 18
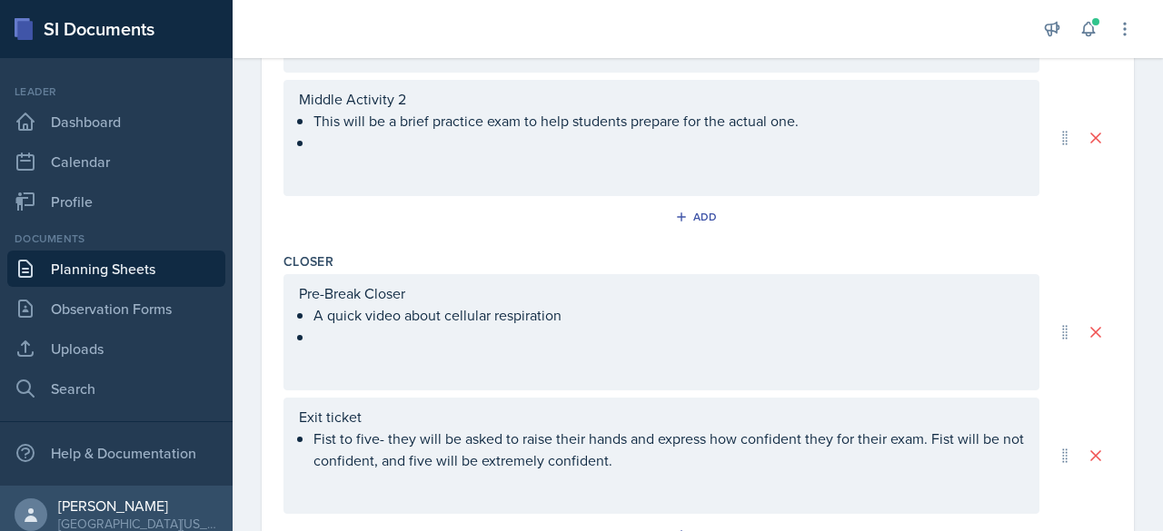
scroll to position [1214, 0]
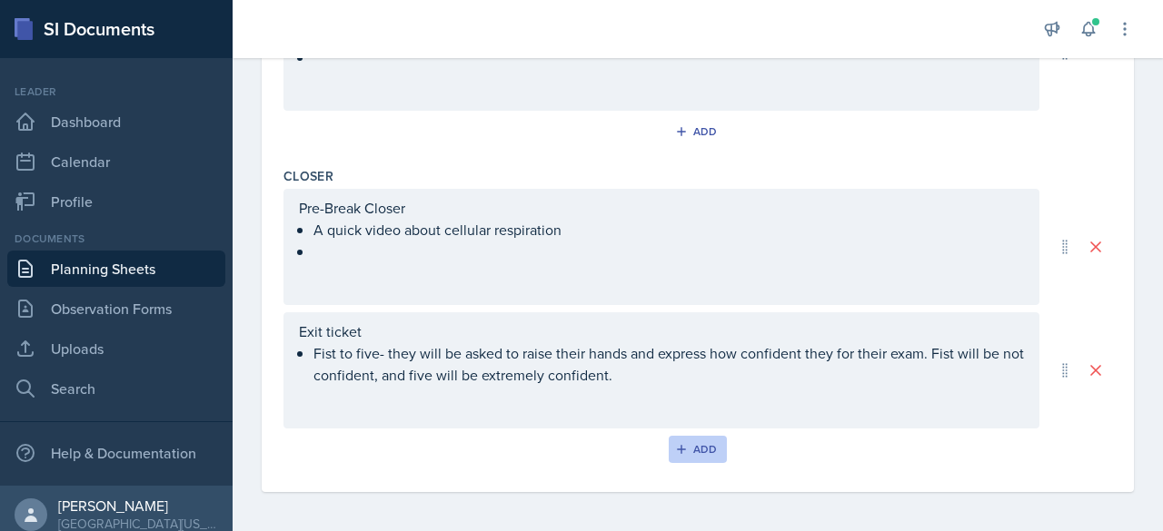
click at [579, 455] on button "Add" at bounding box center [698, 449] width 59 height 27
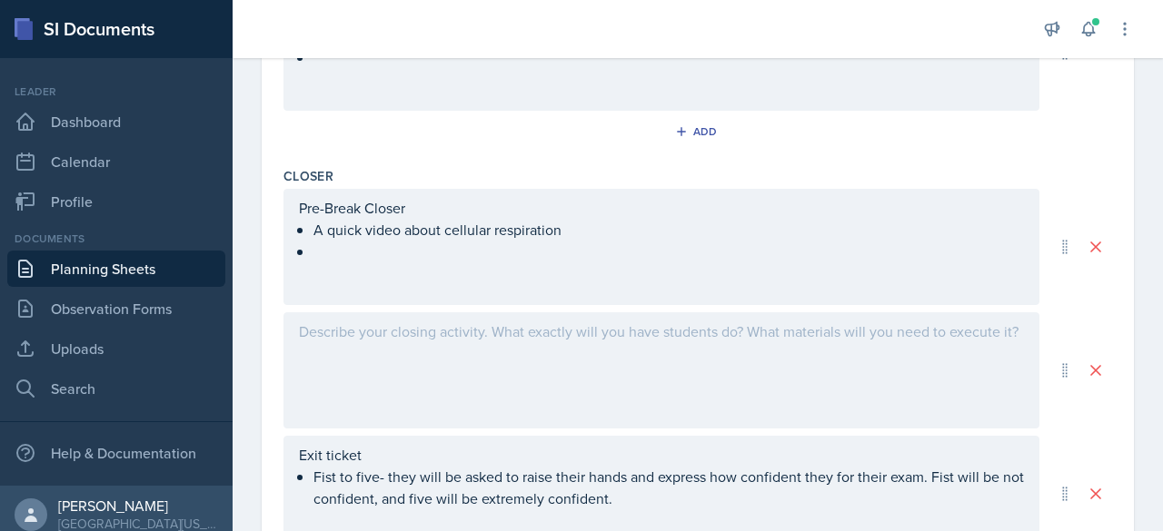
click at [531, 374] on div at bounding box center [661, 370] width 756 height 116
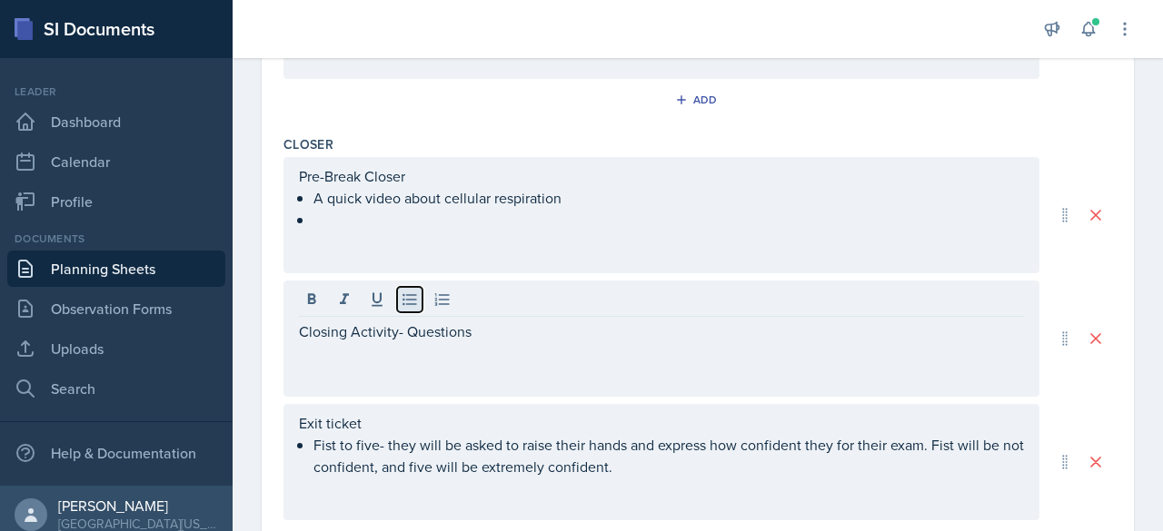
click at [409, 296] on icon at bounding box center [409, 300] width 14 height 12
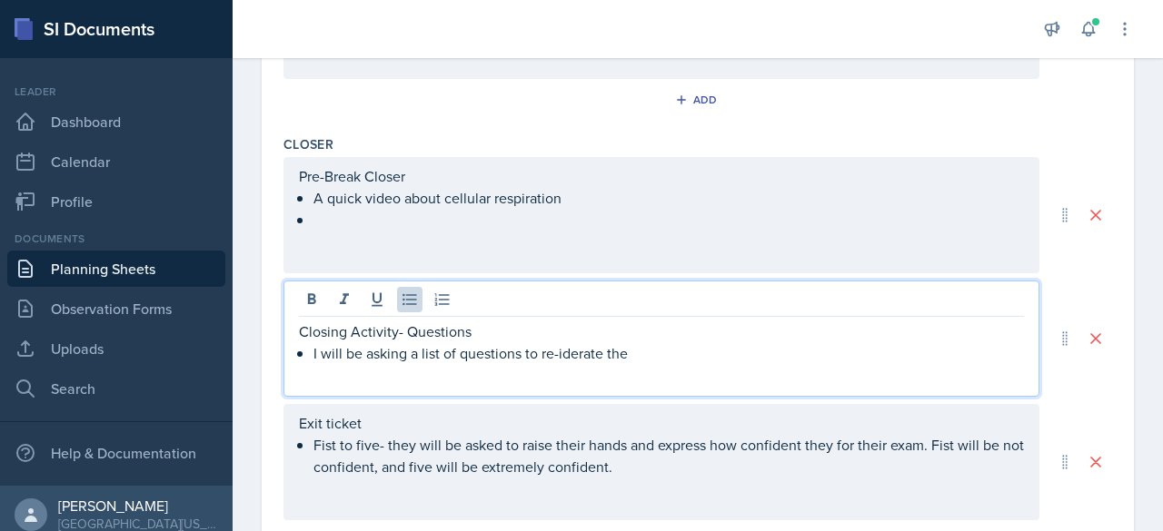
click at [573, 352] on p "I will be asking a list of questions to re-iderate the" at bounding box center [668, 353] width 710 height 22
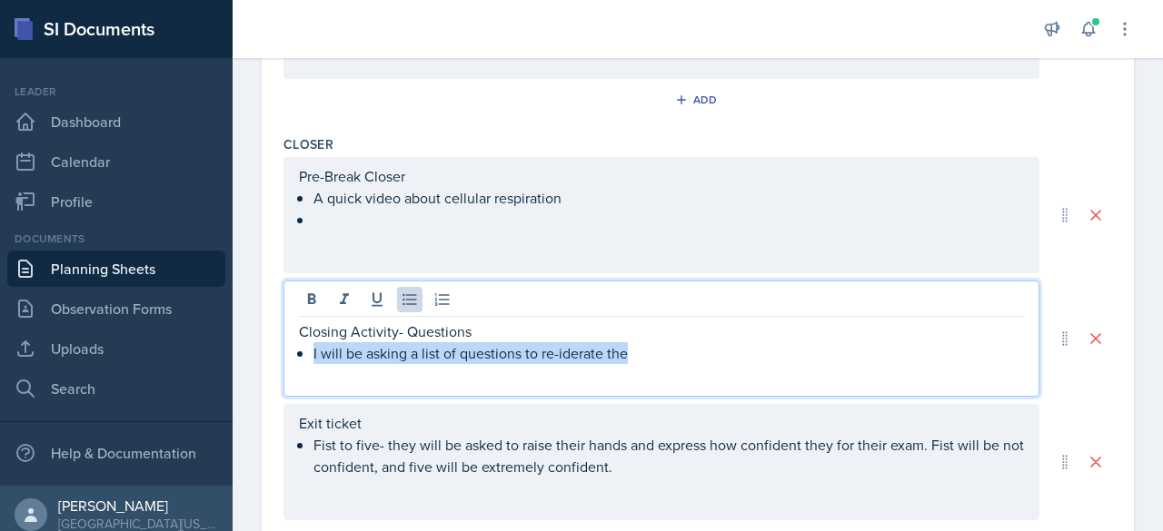
click at [573, 352] on p "I will be asking a list of questions to re-iderate the" at bounding box center [668, 353] width 710 height 22
click at [557, 353] on p "I will be asking a list of questions to re-iderate the" at bounding box center [668, 353] width 710 height 22
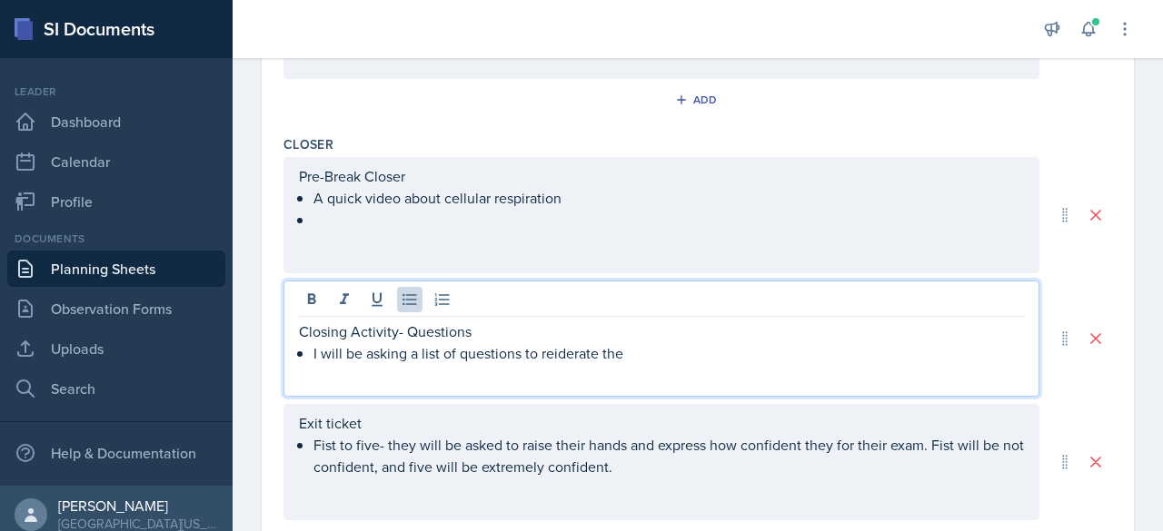
click at [576, 346] on p "I will be asking a list of questions to reiderate the" at bounding box center [668, 353] width 710 height 22
click at [579, 356] on p "I will be asking a list of questions to reiderate the" at bounding box center [668, 353] width 710 height 22
click at [579, 344] on p "I will be asking a list of questions to reiterate the" at bounding box center [668, 353] width 710 height 22
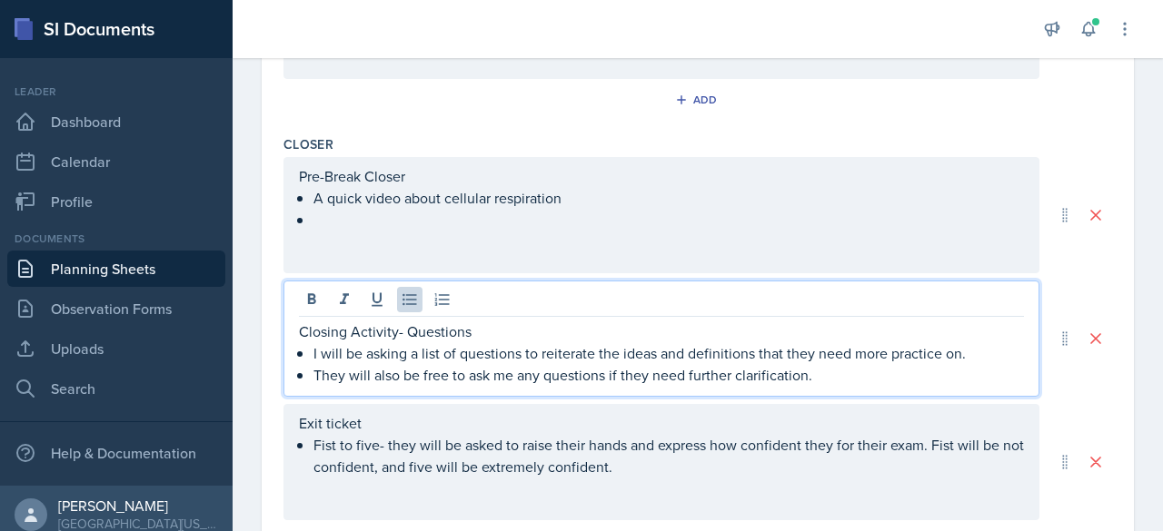
scroll to position [1227, 0]
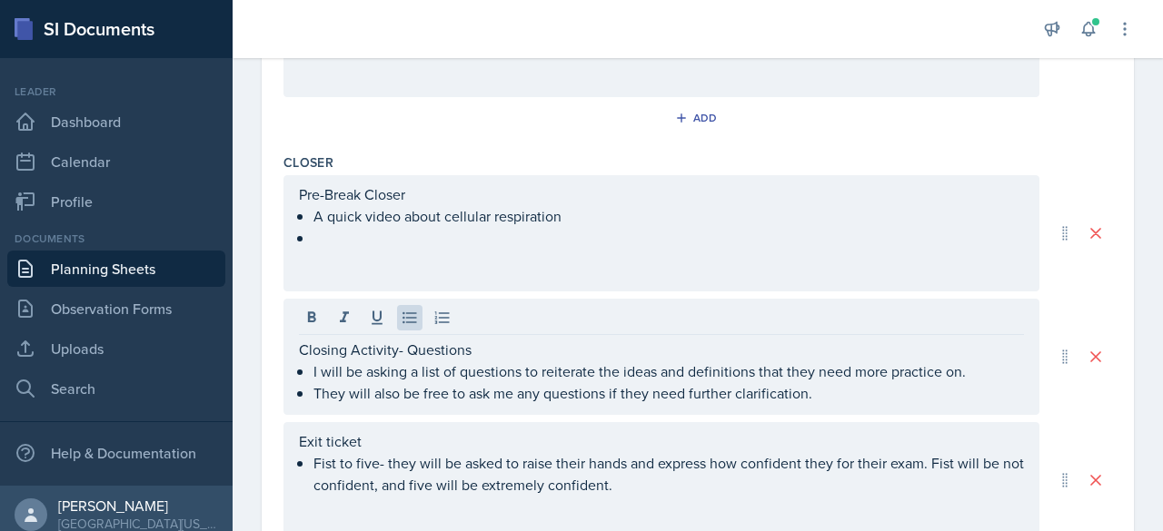
click at [579, 115] on div "Add" at bounding box center [697, 121] width 828 height 35
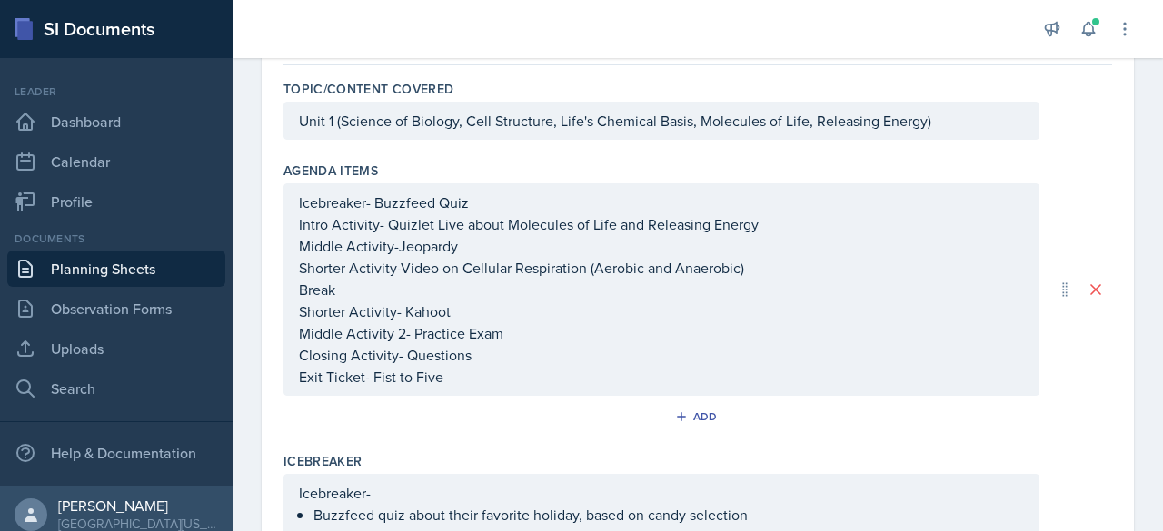
scroll to position [176, 0]
